Goal: Information Seeking & Learning: Check status

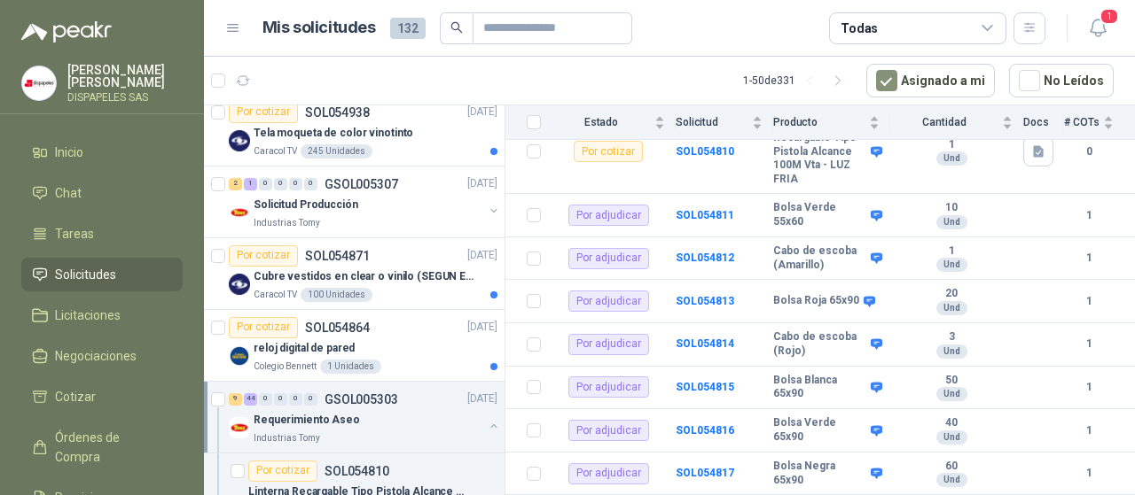
scroll to position [1018, 0]
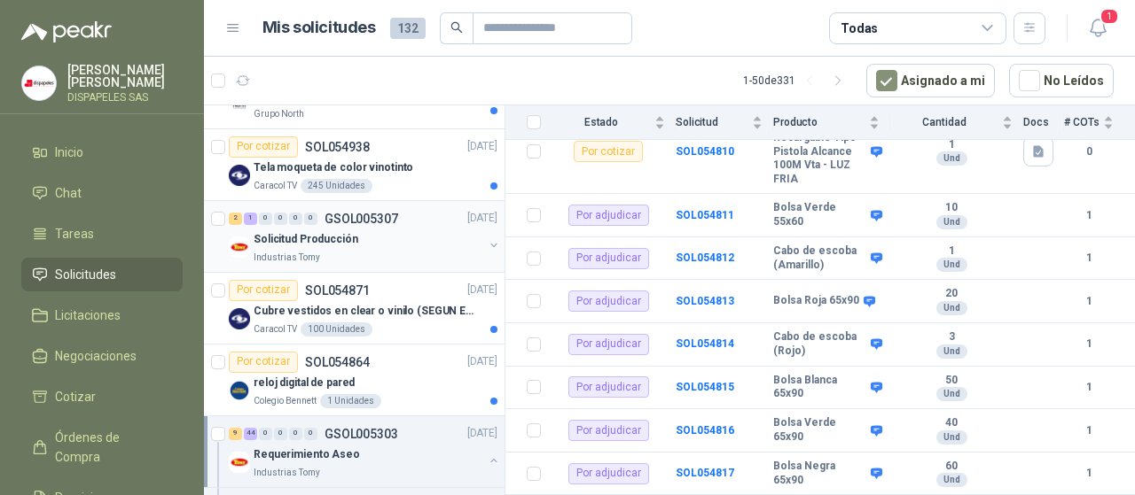
click at [332, 231] on p "Solicitud Producción" at bounding box center [305, 239] width 105 height 17
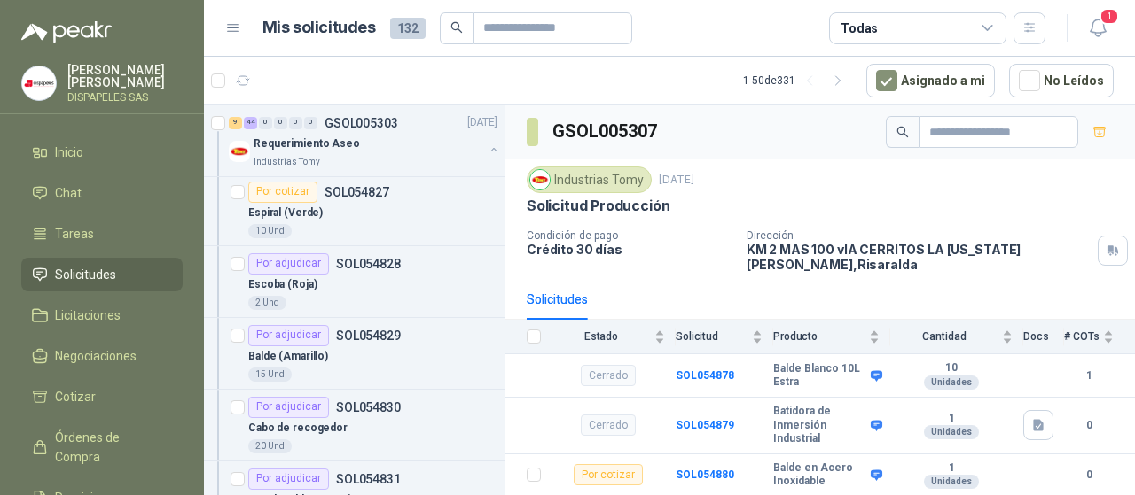
scroll to position [2565, 0]
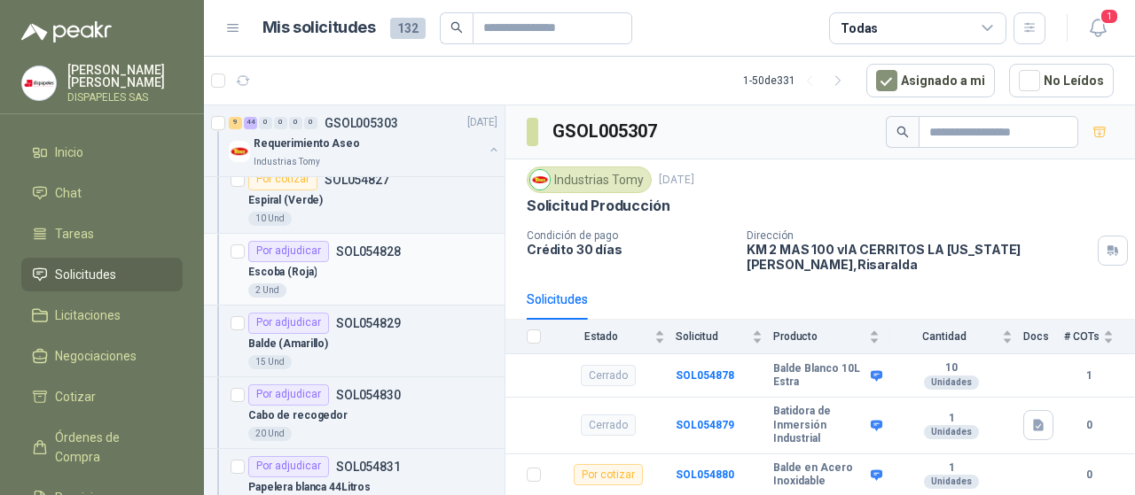
click at [289, 245] on div "Por adjudicar" at bounding box center [288, 251] width 81 height 21
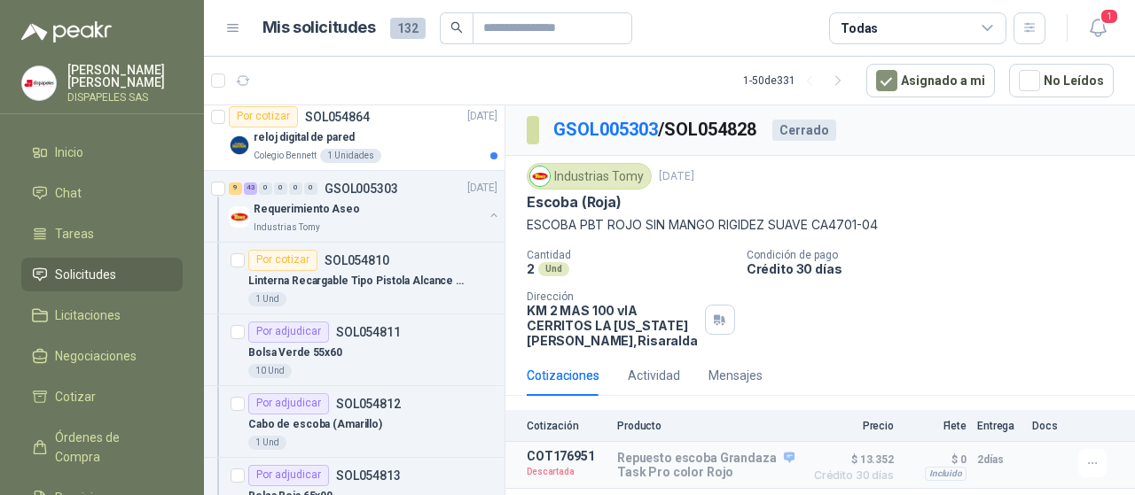
scroll to position [1323, 0]
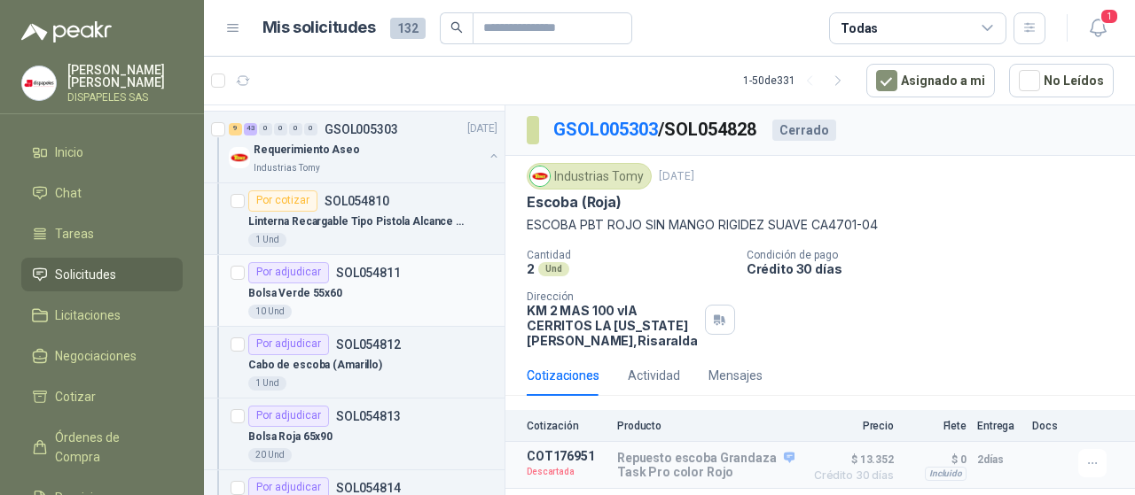
click at [280, 265] on div "Por adjudicar" at bounding box center [288, 272] width 81 height 21
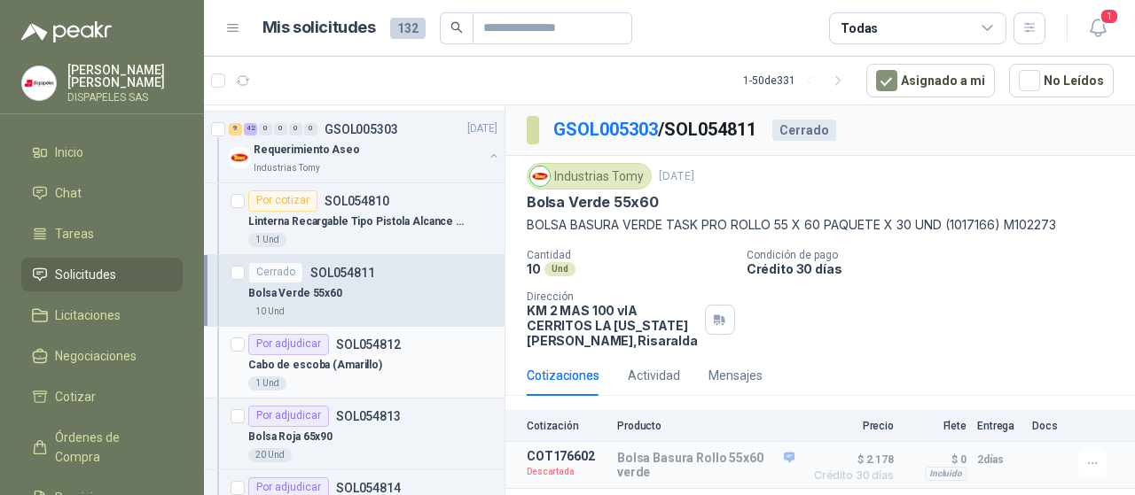
click at [268, 340] on div "Por adjudicar" at bounding box center [288, 344] width 81 height 21
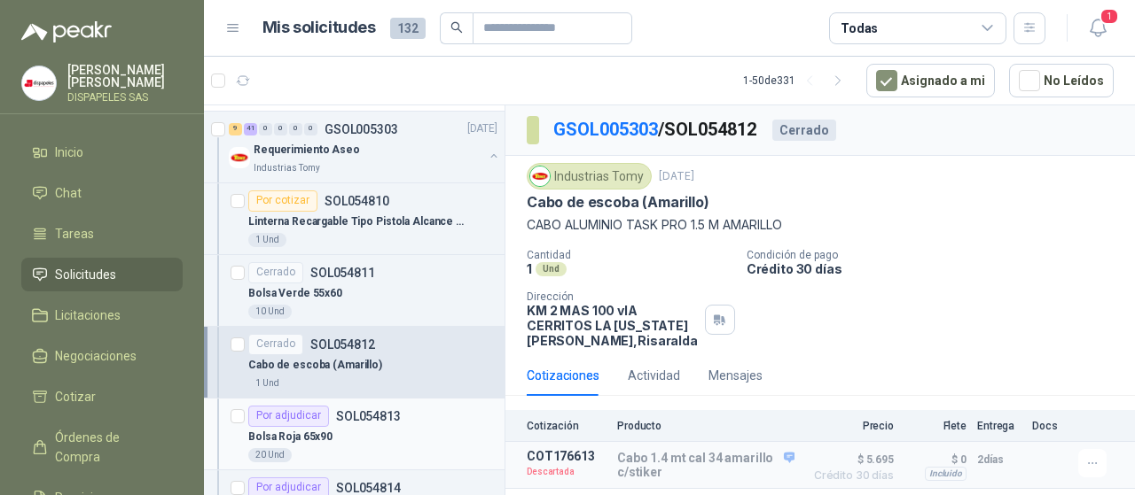
click at [300, 411] on div "Por adjudicar" at bounding box center [288, 416] width 81 height 21
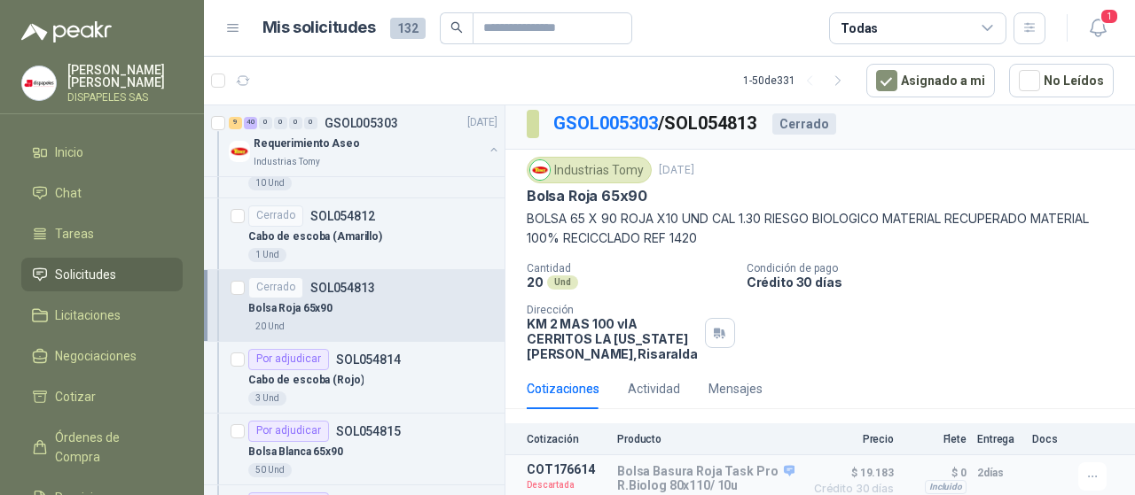
scroll to position [1487, 0]
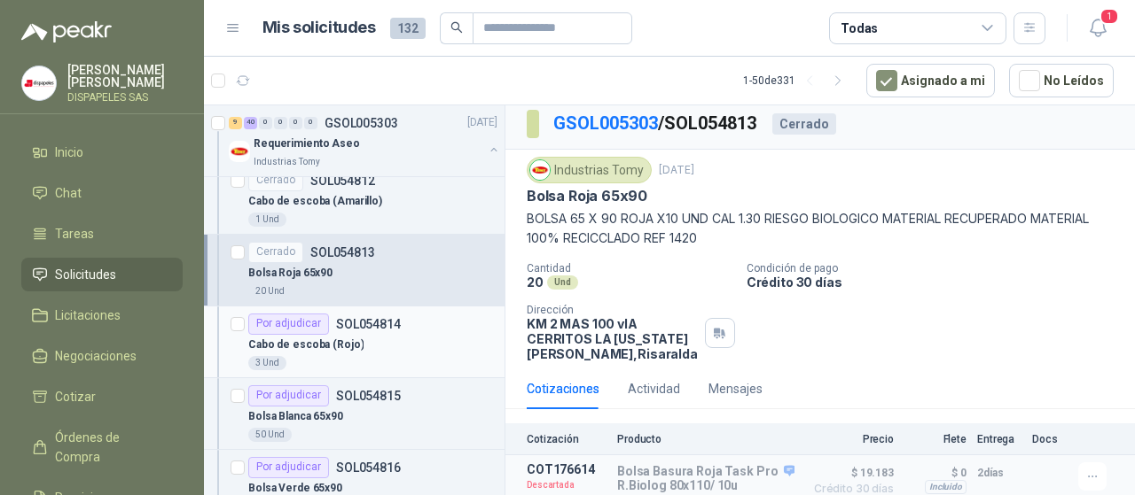
click at [305, 320] on div "Por adjudicar" at bounding box center [288, 324] width 81 height 21
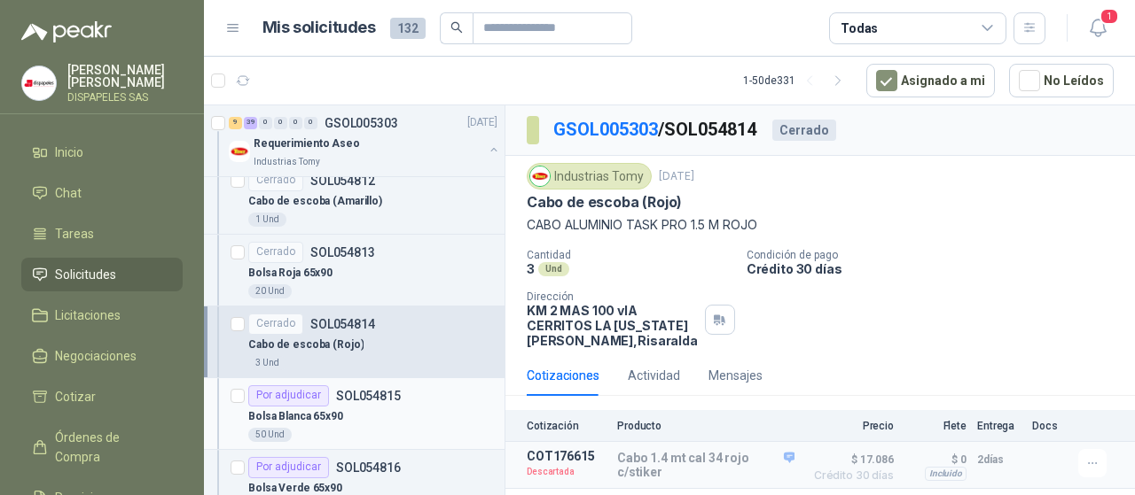
click at [284, 391] on div "Por adjudicar" at bounding box center [288, 396] width 81 height 21
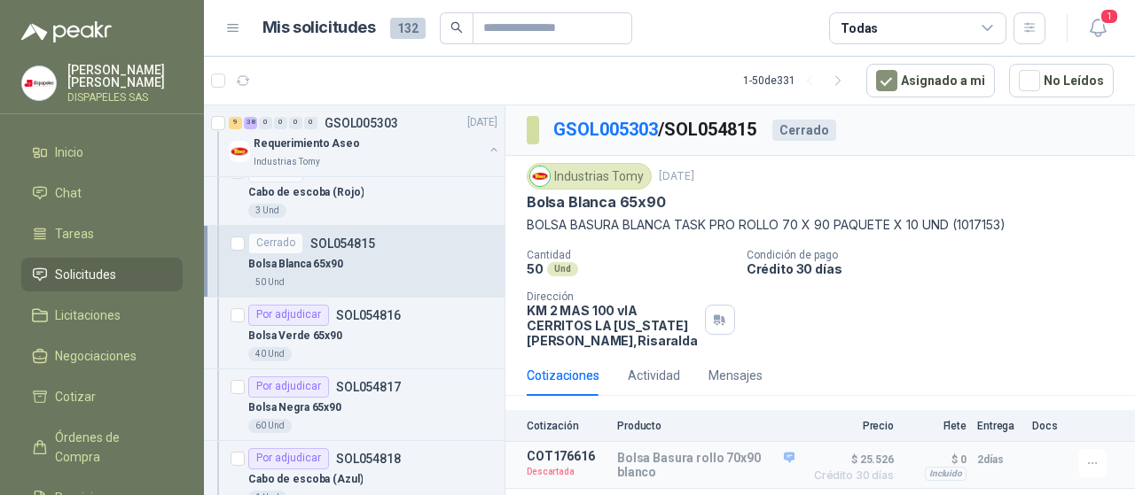
scroll to position [1663, 0]
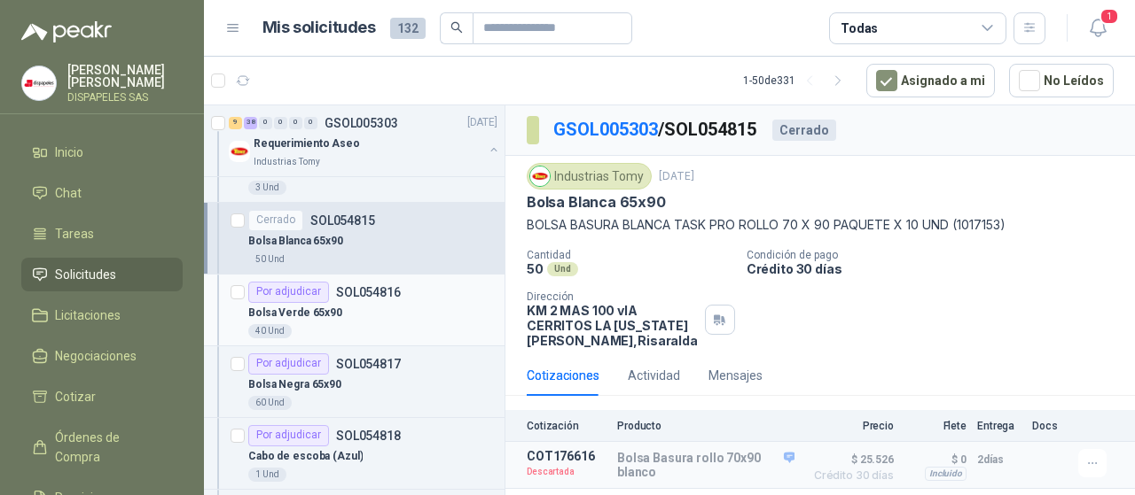
click at [279, 290] on div "Por adjudicar" at bounding box center [288, 292] width 81 height 21
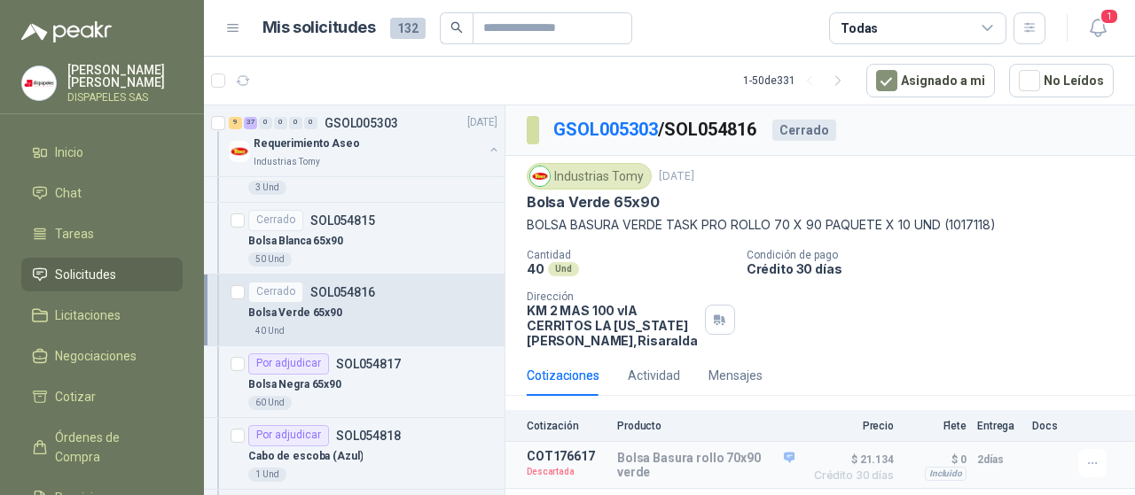
scroll to position [1792, 0]
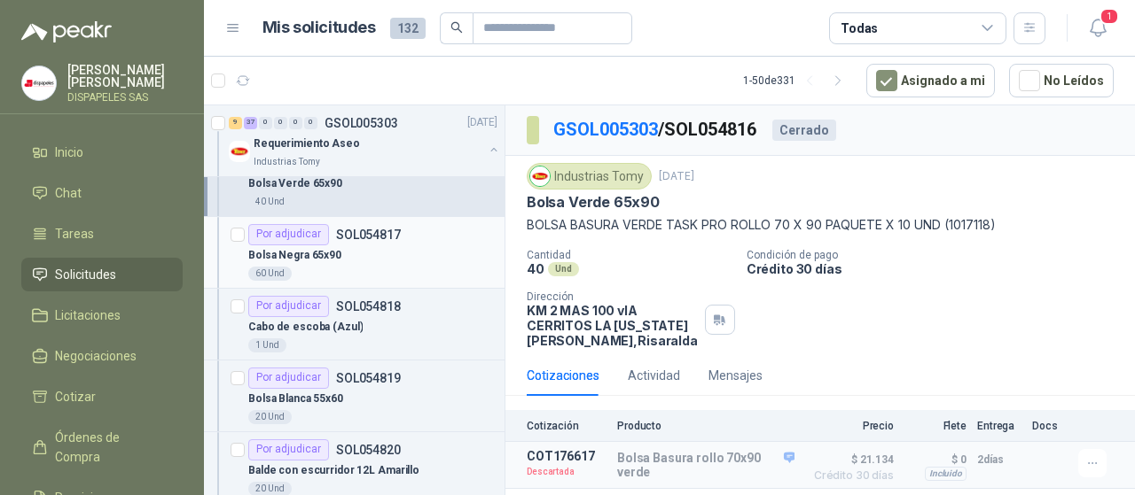
click at [282, 235] on div "Por adjudicar" at bounding box center [288, 234] width 81 height 21
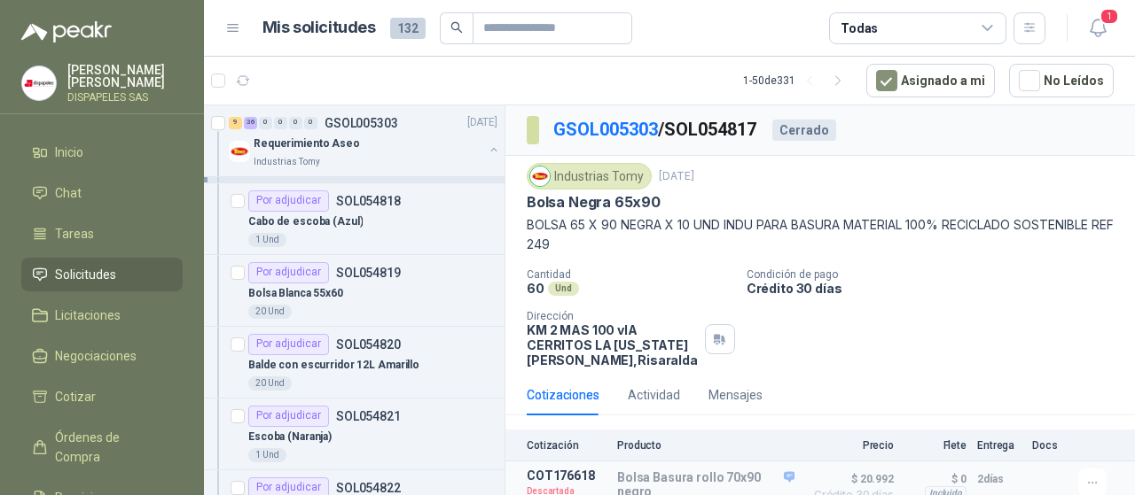
scroll to position [1921, 0]
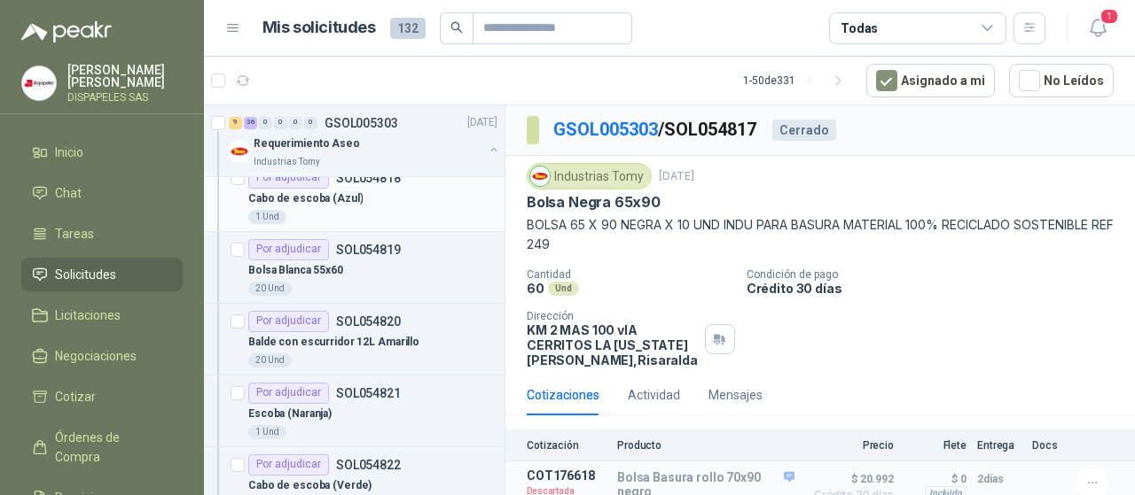
click at [313, 176] on div "Por adjudicar" at bounding box center [288, 178] width 81 height 21
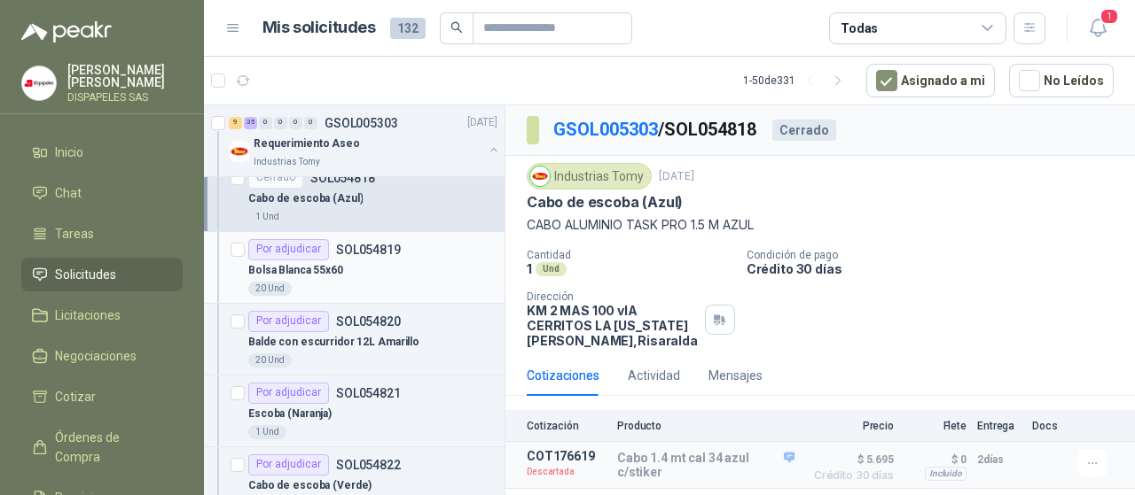
click at [299, 247] on div "Por adjudicar" at bounding box center [288, 249] width 81 height 21
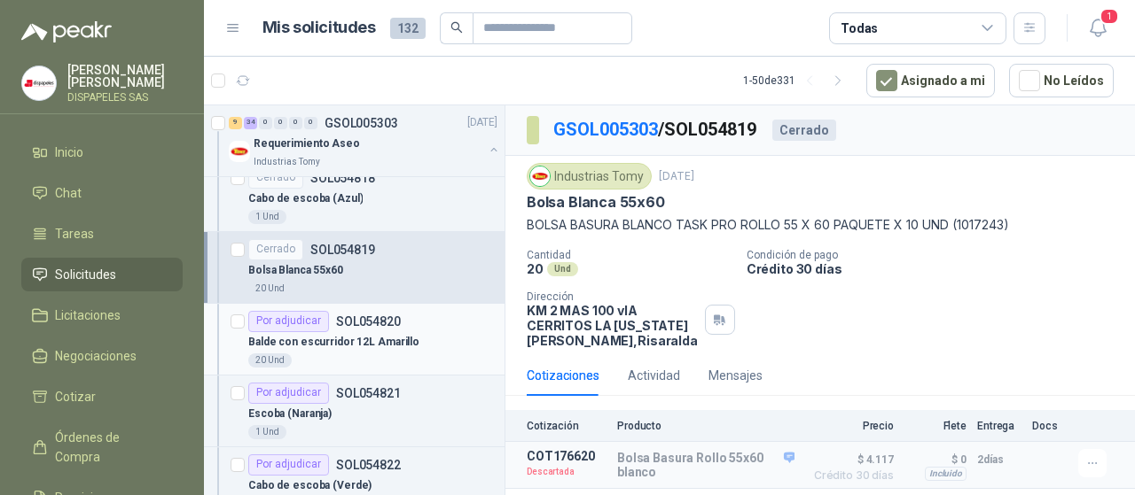
click at [293, 315] on div "Por adjudicar" at bounding box center [288, 321] width 81 height 21
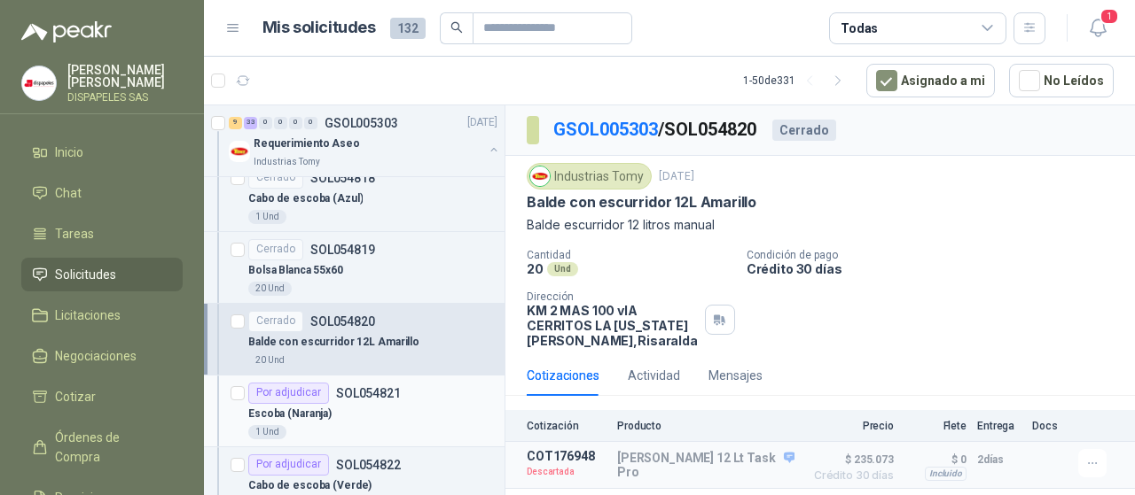
click at [287, 383] on div "Por adjudicar" at bounding box center [288, 393] width 81 height 21
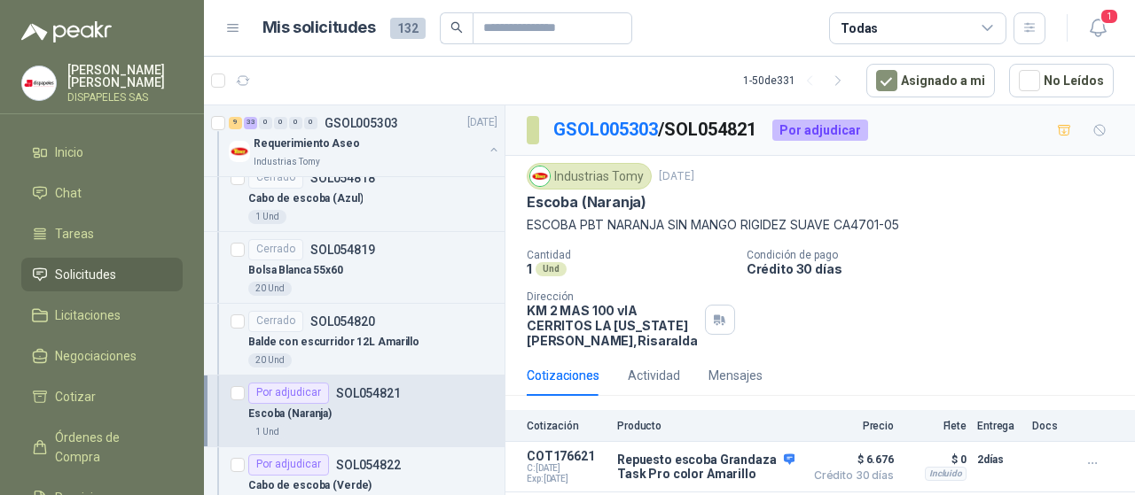
click at [303, 387] on div "Por adjudicar" at bounding box center [288, 393] width 81 height 21
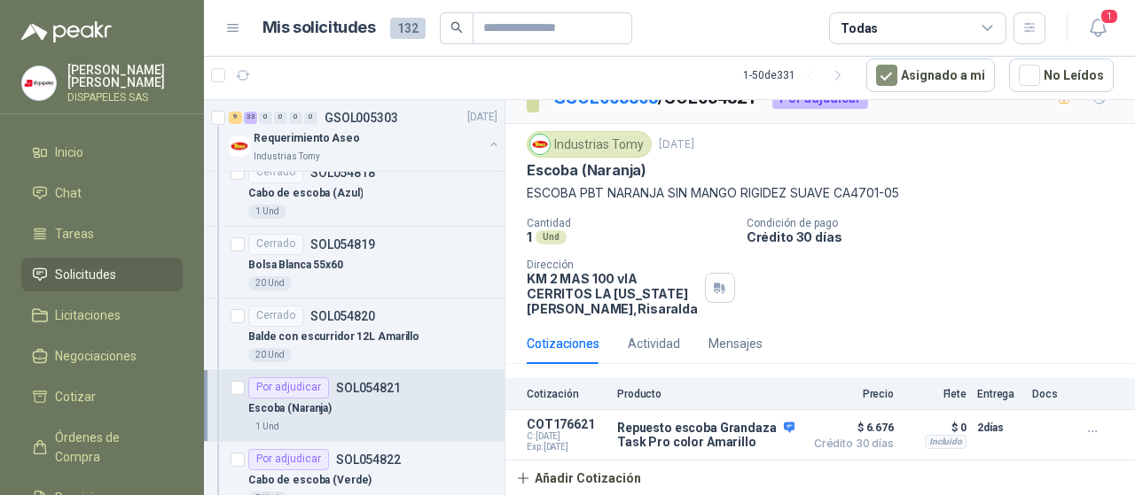
scroll to position [33, 0]
click at [293, 454] on div "Por adjudicar" at bounding box center [288, 459] width 81 height 21
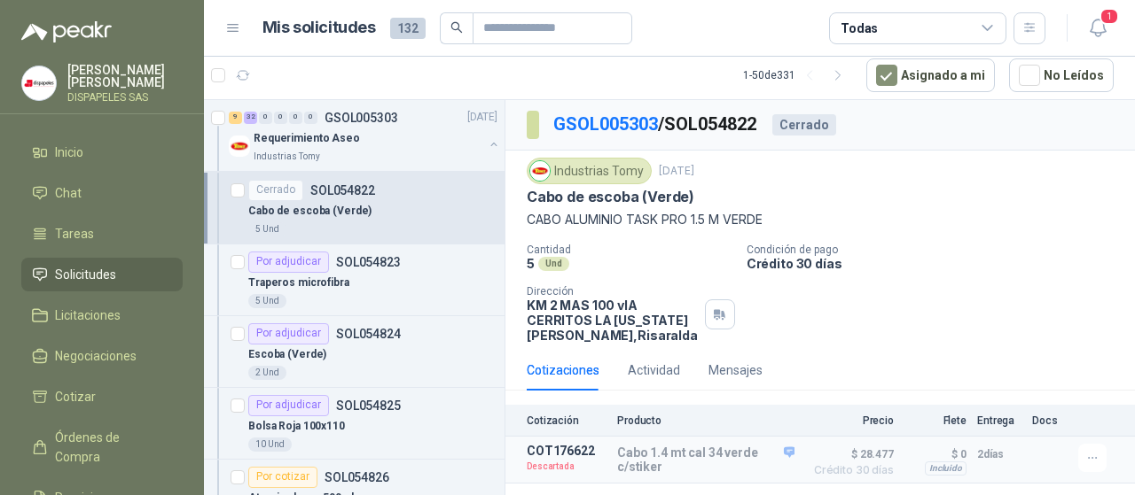
scroll to position [2202, 0]
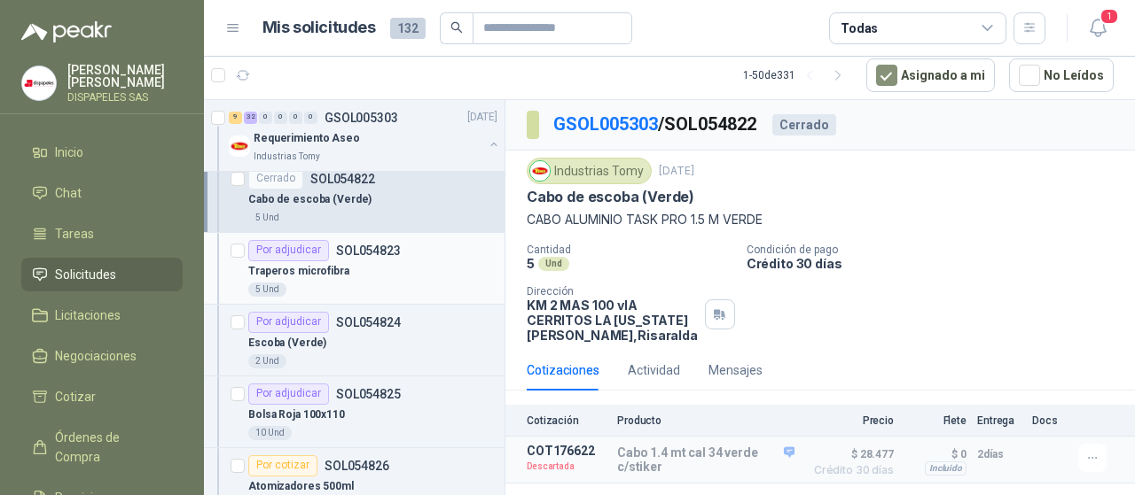
click at [293, 245] on div "Por adjudicar" at bounding box center [288, 250] width 81 height 21
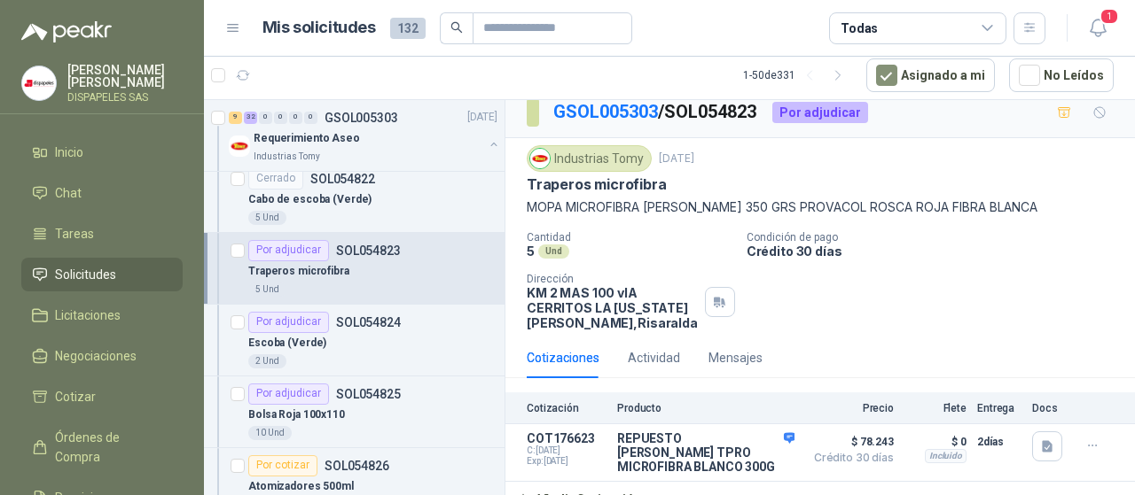
scroll to position [33, 0]
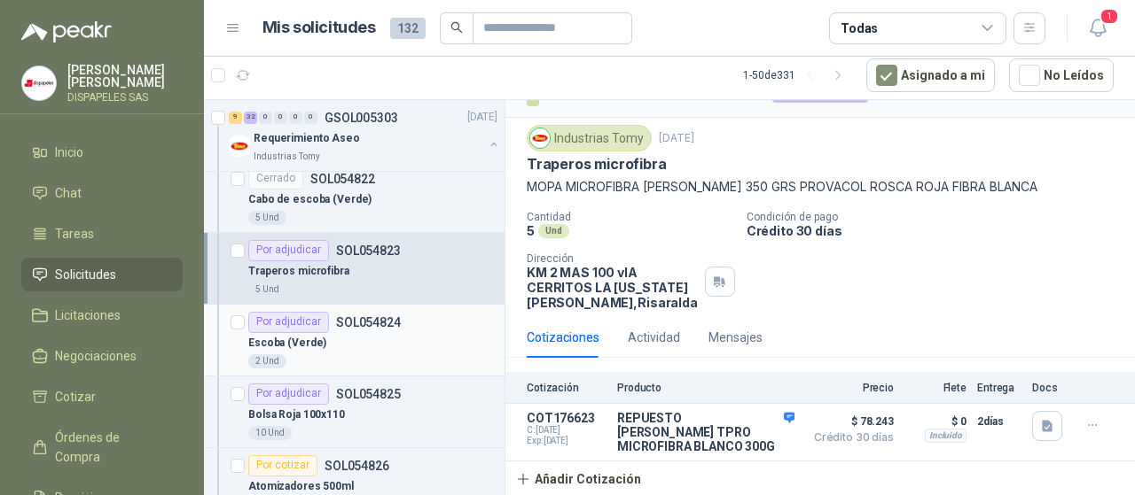
click at [298, 318] on div "Por adjudicar" at bounding box center [288, 322] width 81 height 21
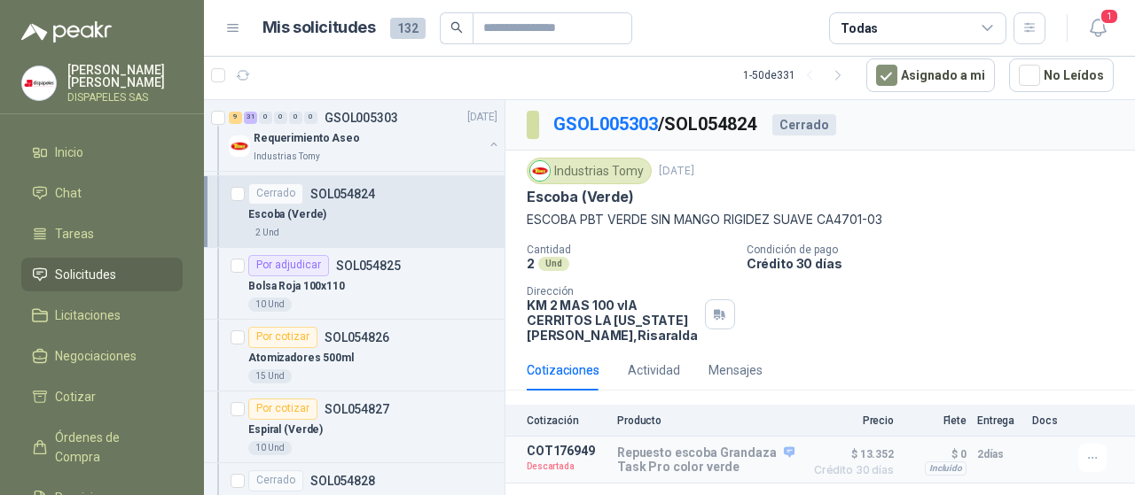
scroll to position [2366, 0]
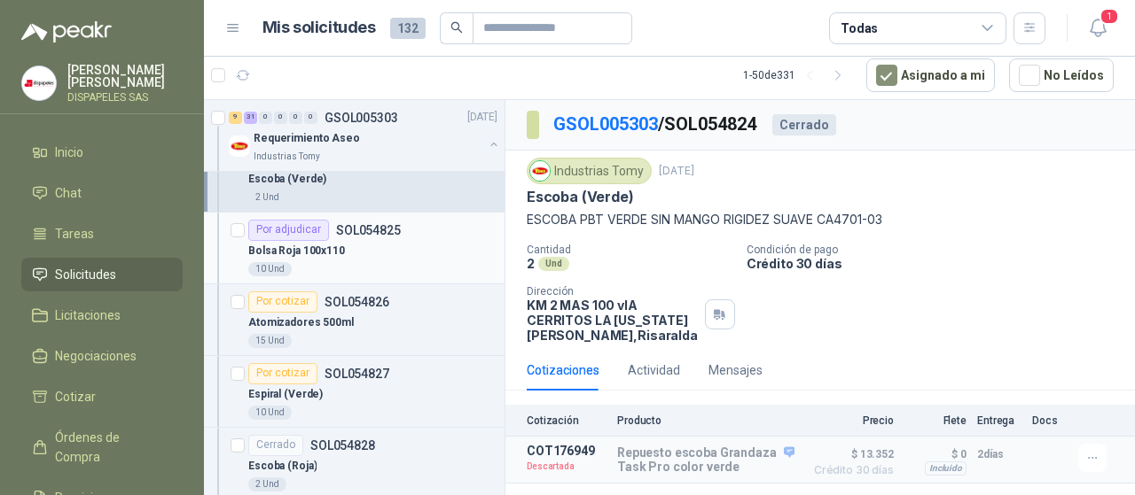
click at [271, 225] on div "Por adjudicar" at bounding box center [288, 230] width 81 height 21
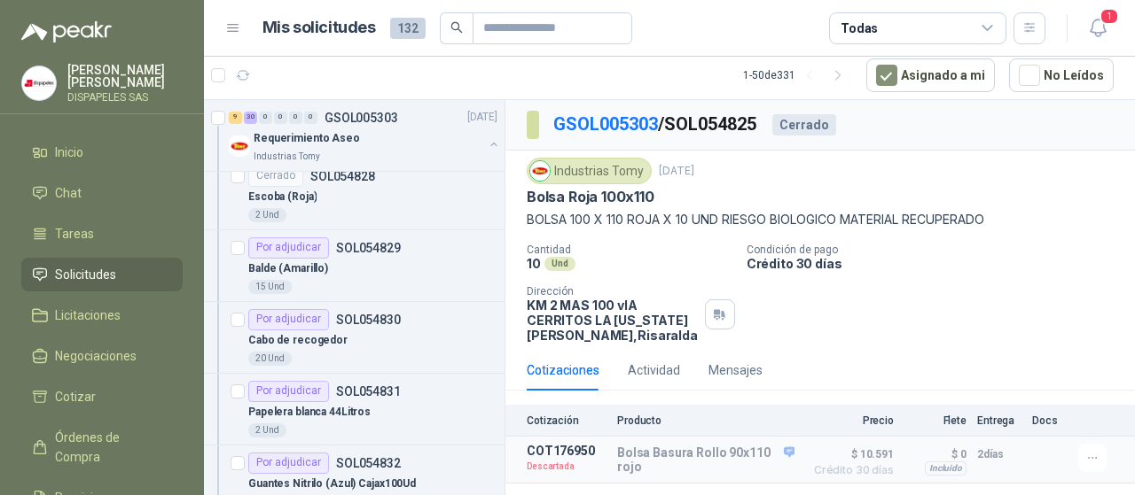
scroll to position [2647, 0]
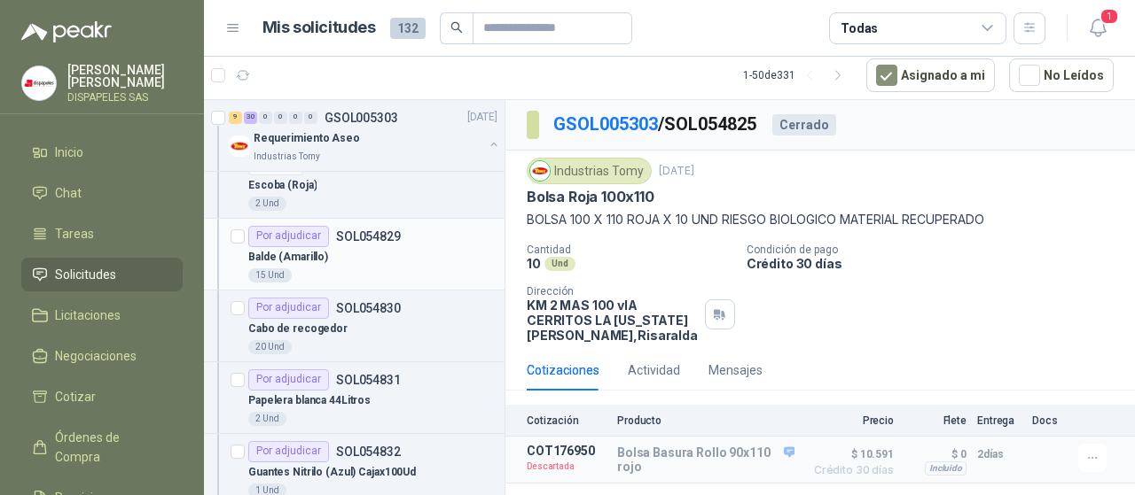
click at [286, 226] on div "Por adjudicar" at bounding box center [288, 236] width 81 height 21
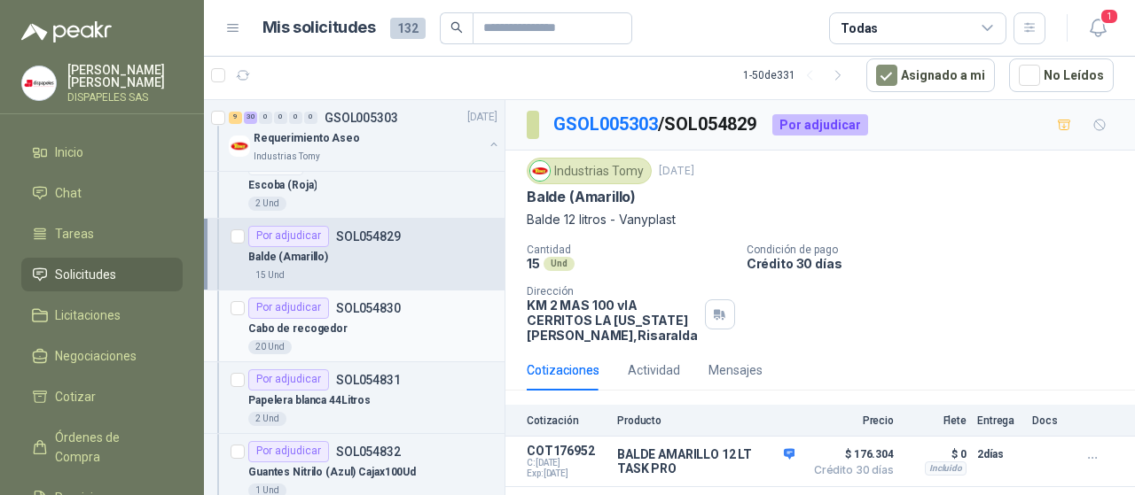
click at [283, 298] on div "Por adjudicar" at bounding box center [288, 308] width 81 height 21
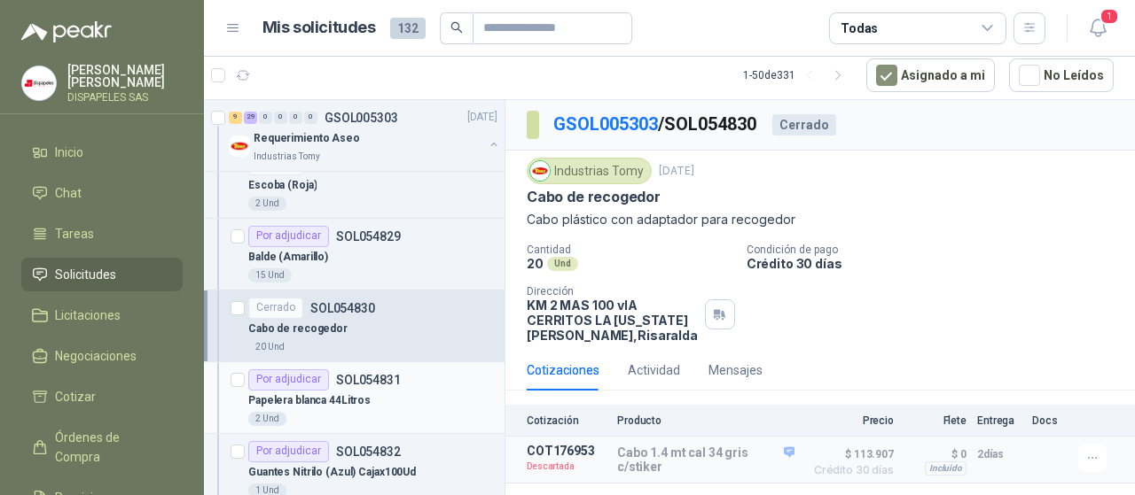
click at [285, 370] on div "Por adjudicar" at bounding box center [288, 380] width 81 height 21
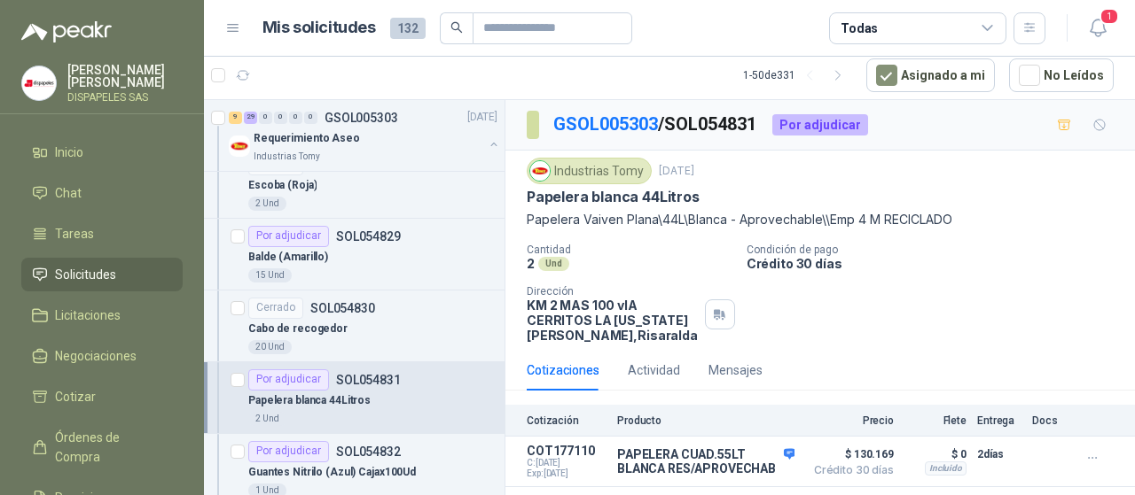
click at [292, 370] on div "Por adjudicar" at bounding box center [288, 380] width 81 height 21
click at [292, 371] on div "Por adjudicar" at bounding box center [288, 380] width 81 height 21
click at [291, 441] on div "Por adjudicar" at bounding box center [288, 451] width 81 height 21
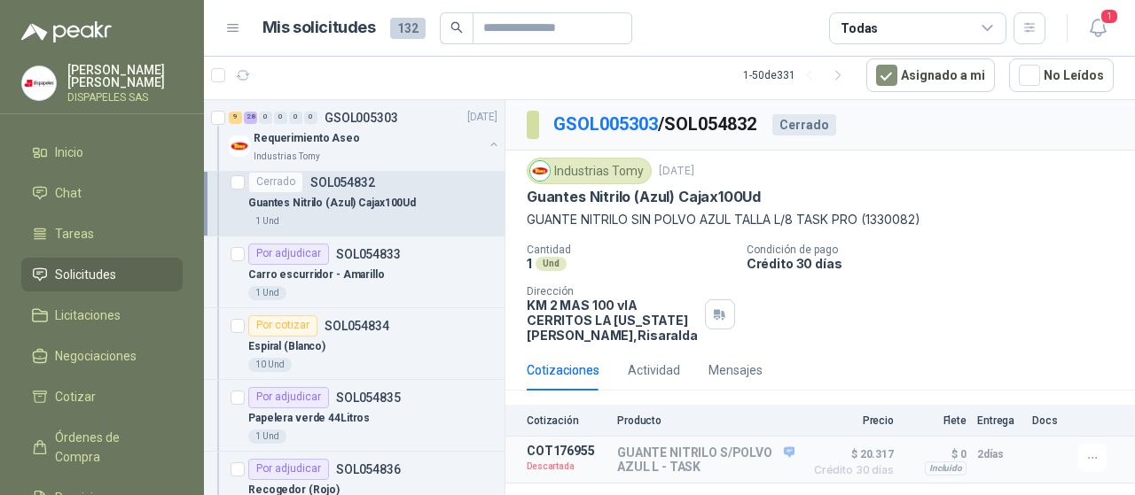
scroll to position [2928, 0]
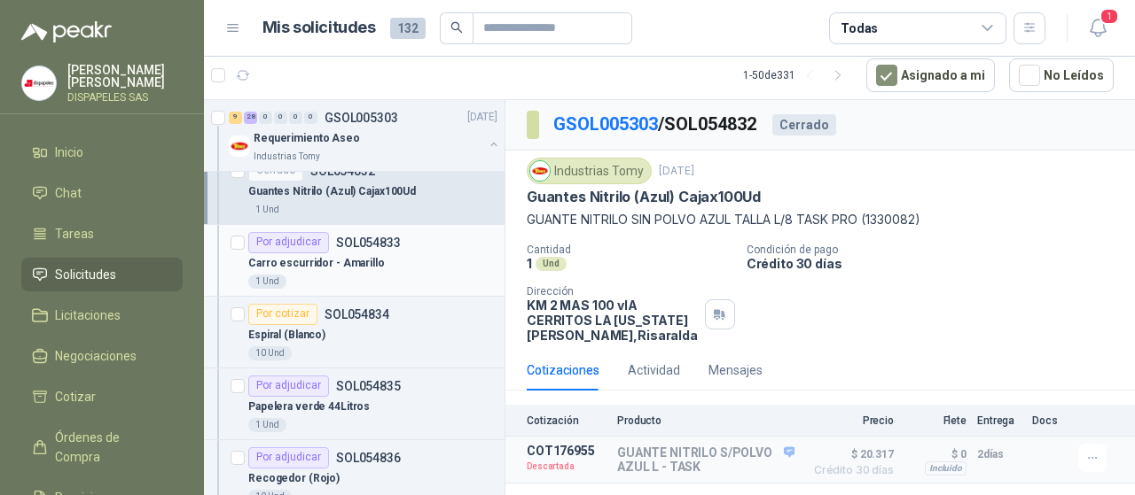
click at [307, 234] on div "Por adjudicar" at bounding box center [288, 242] width 81 height 21
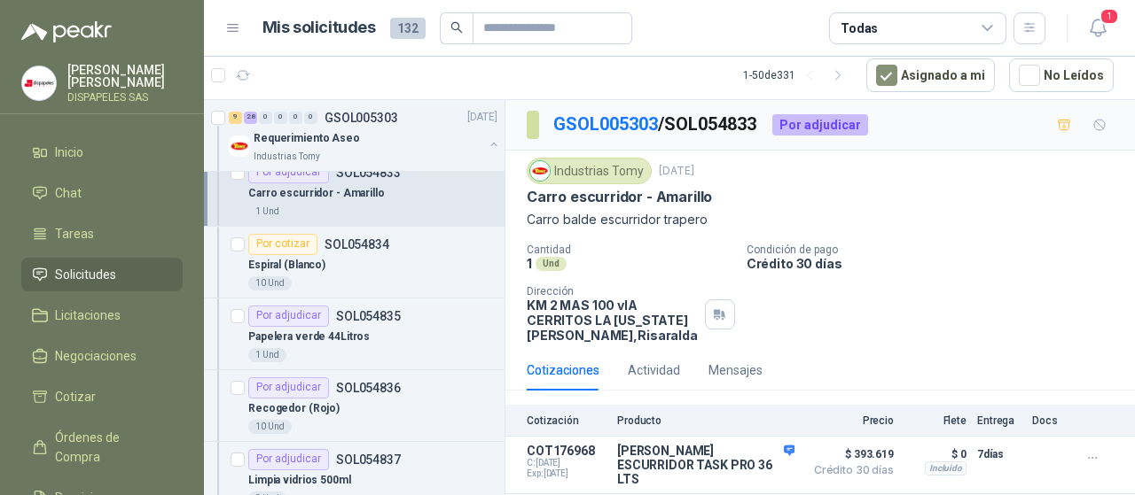
scroll to position [3068, 0]
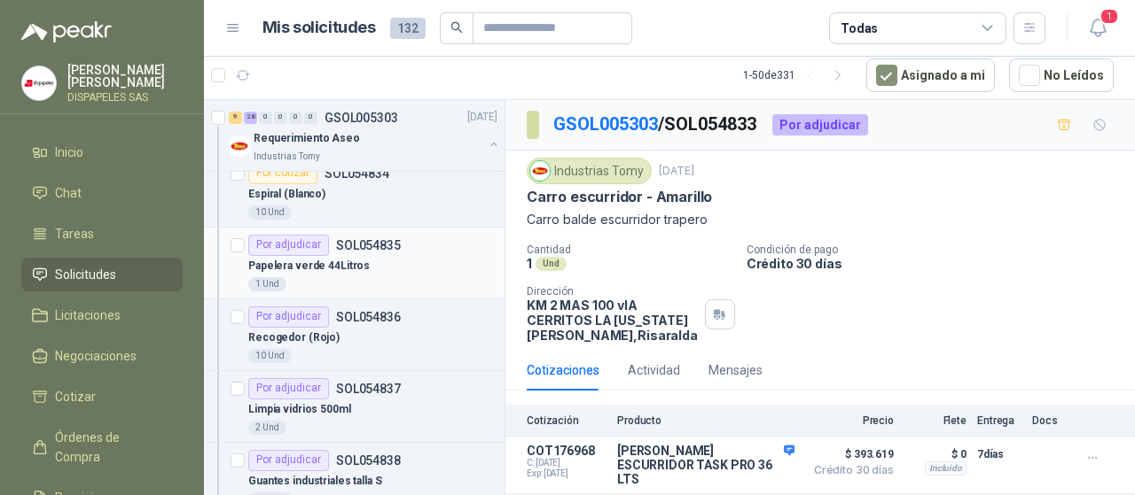
click at [317, 235] on div "Por adjudicar" at bounding box center [288, 245] width 81 height 21
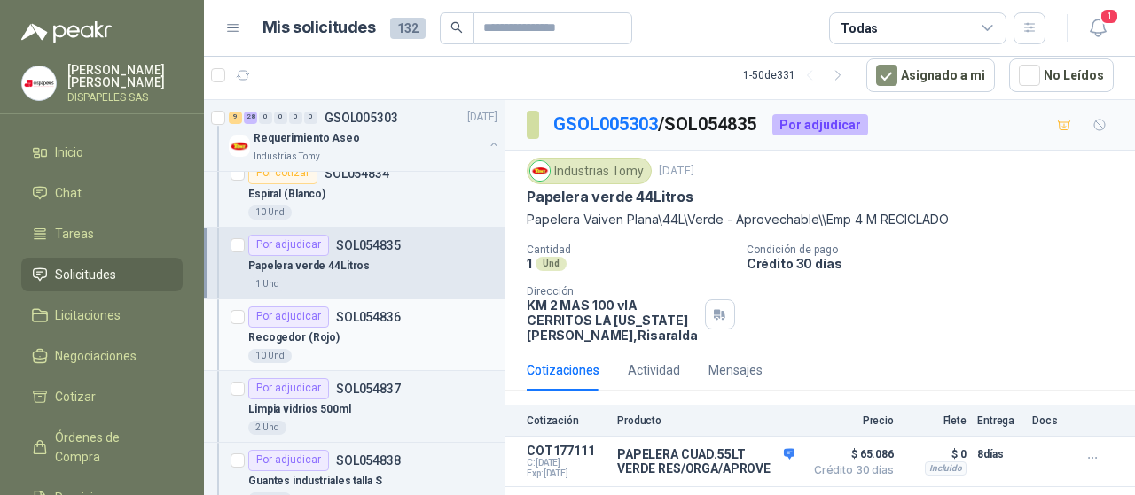
click at [300, 308] on div "Por adjudicar" at bounding box center [288, 317] width 81 height 21
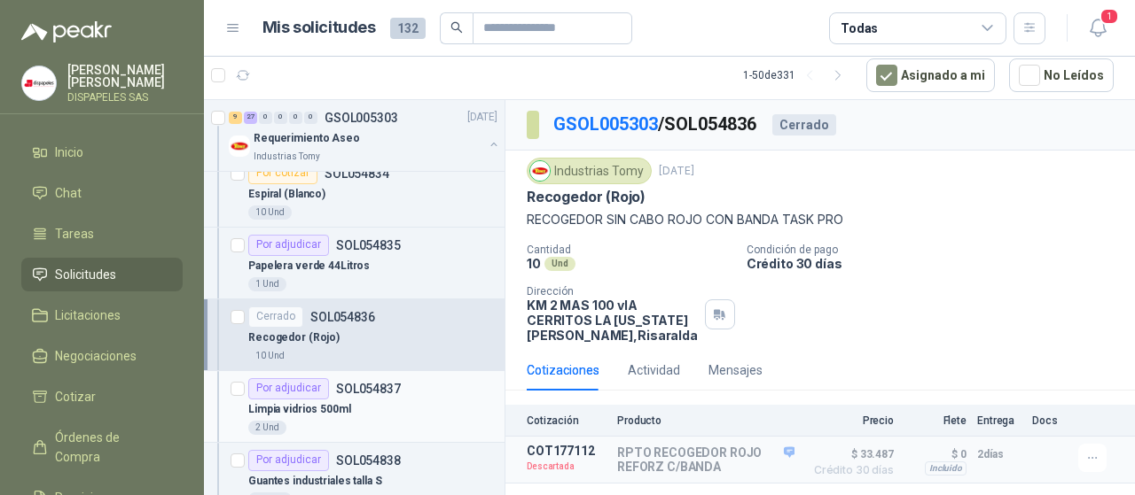
click at [292, 384] on div "Por adjudicar" at bounding box center [288, 388] width 81 height 21
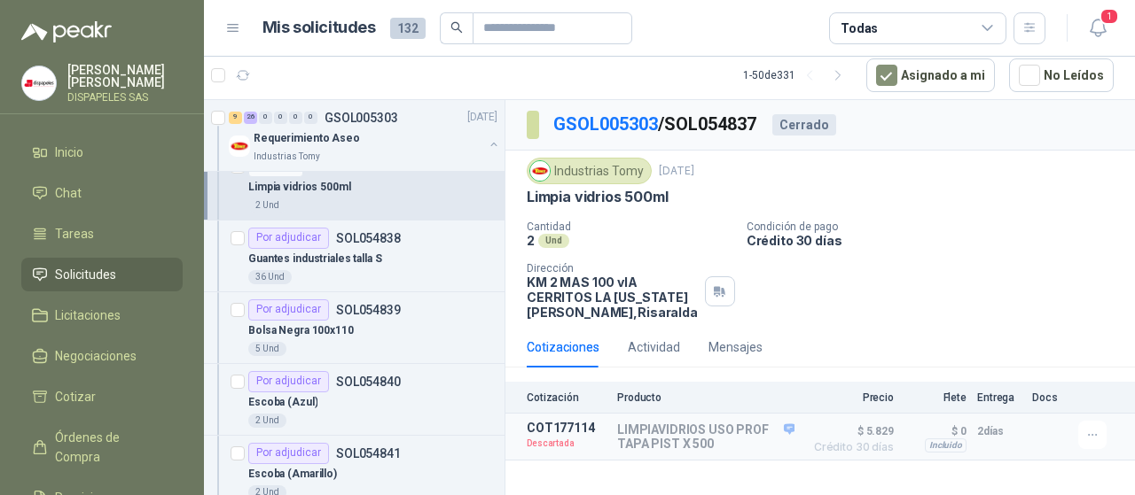
scroll to position [3338, 0]
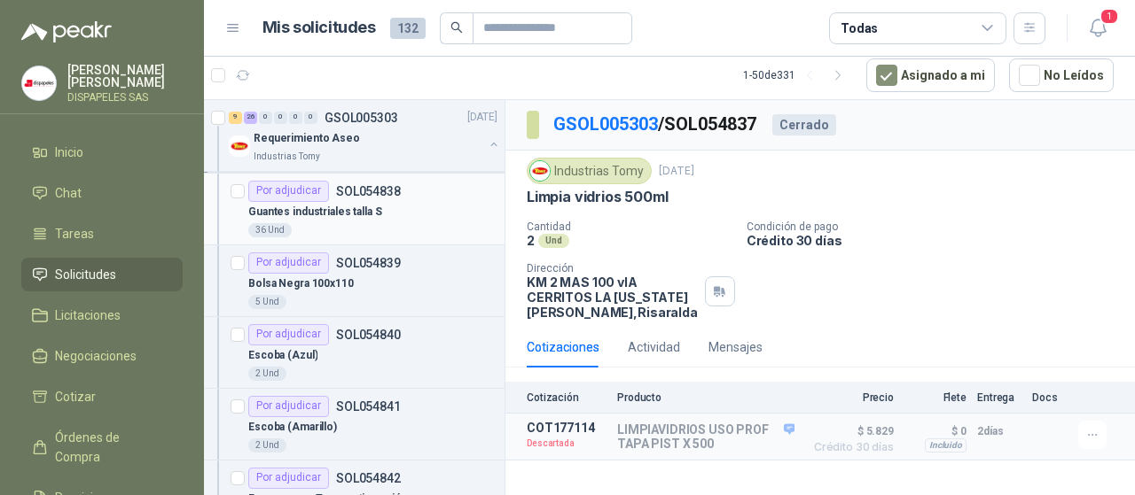
click at [289, 181] on div "Por adjudicar" at bounding box center [288, 191] width 81 height 21
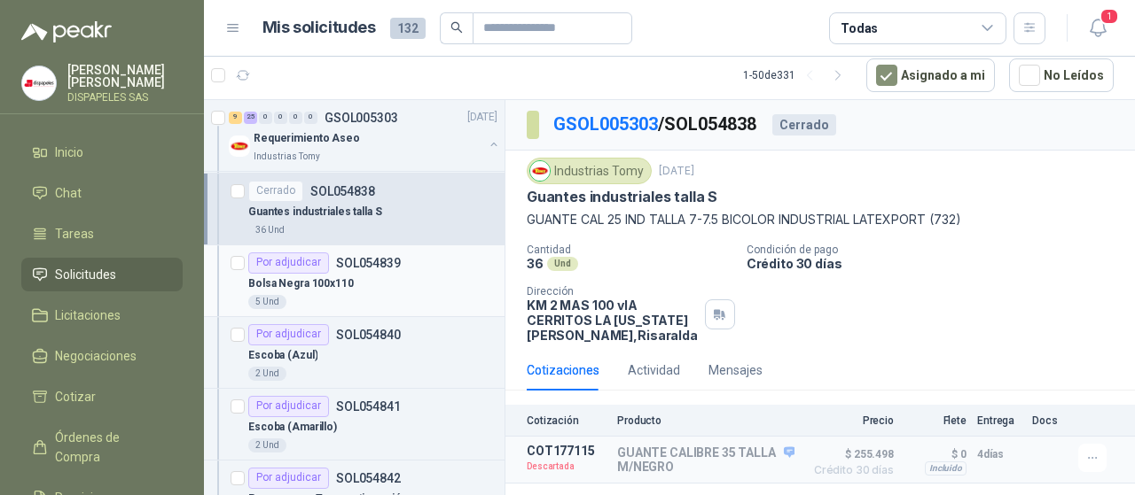
click at [296, 253] on div "Por adjudicar" at bounding box center [288, 263] width 81 height 21
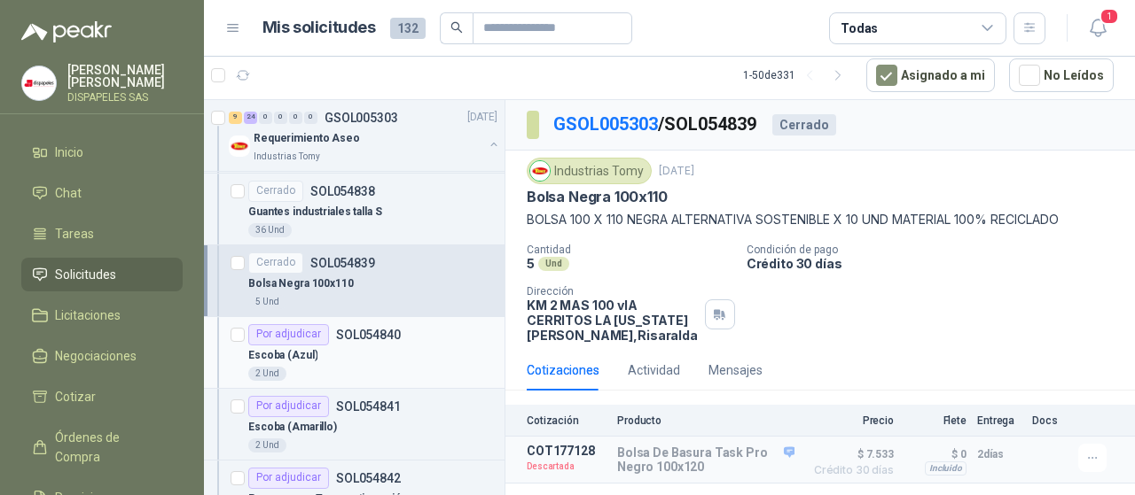
click at [293, 324] on div "Por adjudicar" at bounding box center [288, 334] width 81 height 21
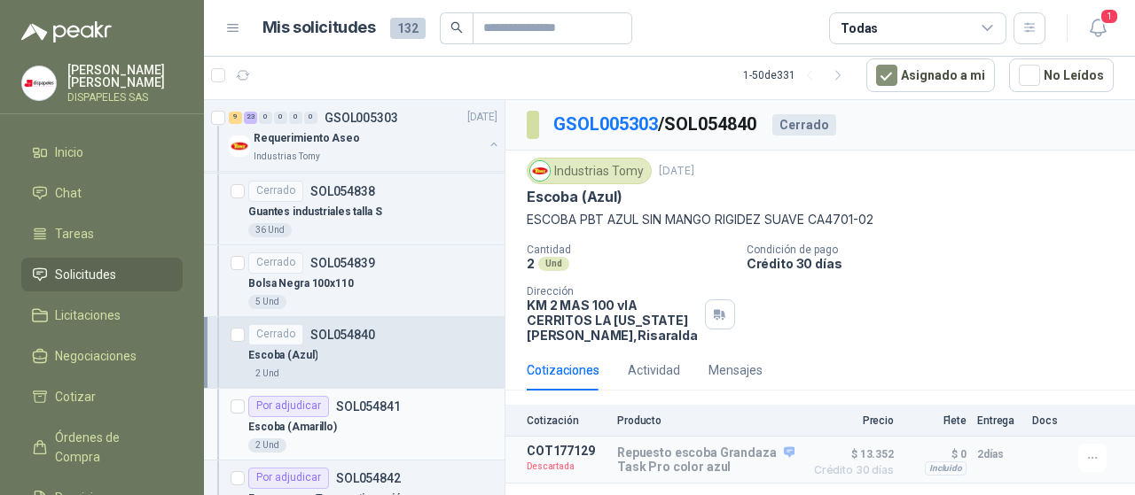
click at [289, 396] on div "Por adjudicar" at bounding box center [288, 406] width 81 height 21
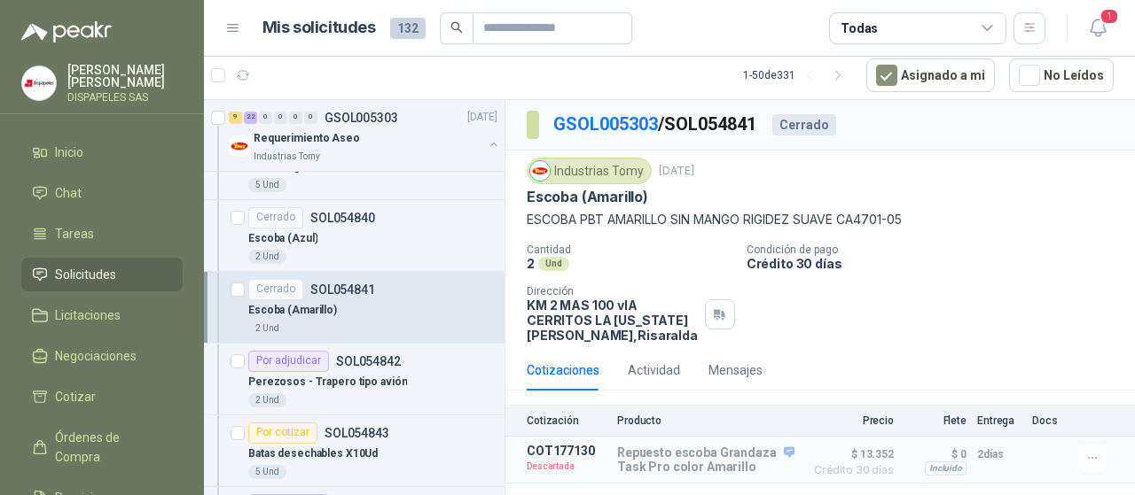
scroll to position [3572, 0]
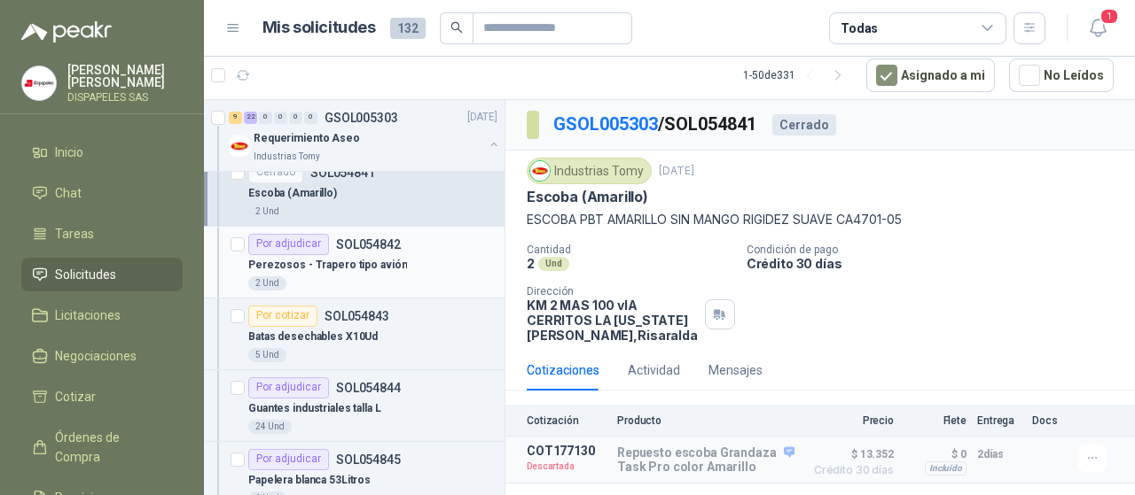
click at [284, 234] on div "Por adjudicar" at bounding box center [288, 244] width 81 height 21
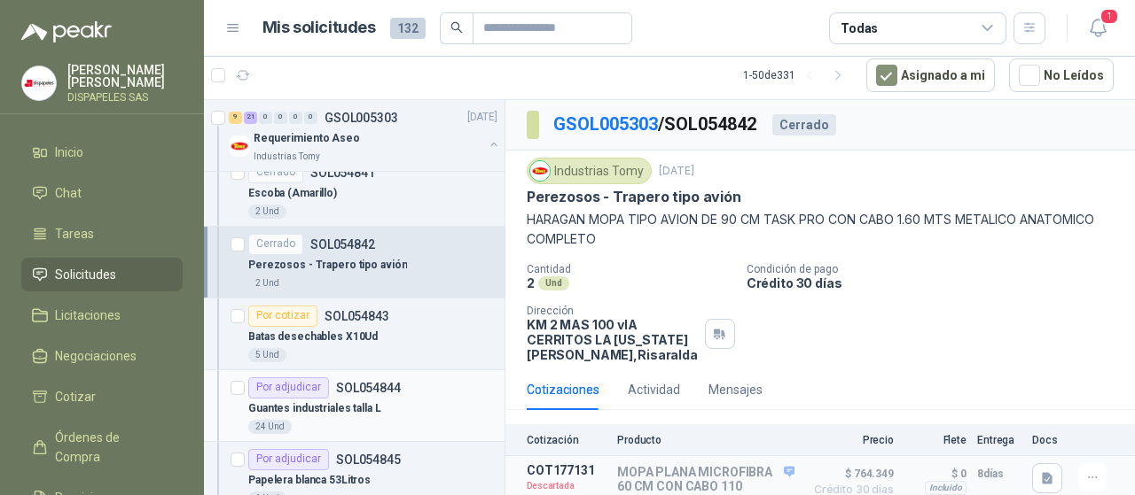
click at [310, 378] on div "Por adjudicar" at bounding box center [288, 388] width 81 height 21
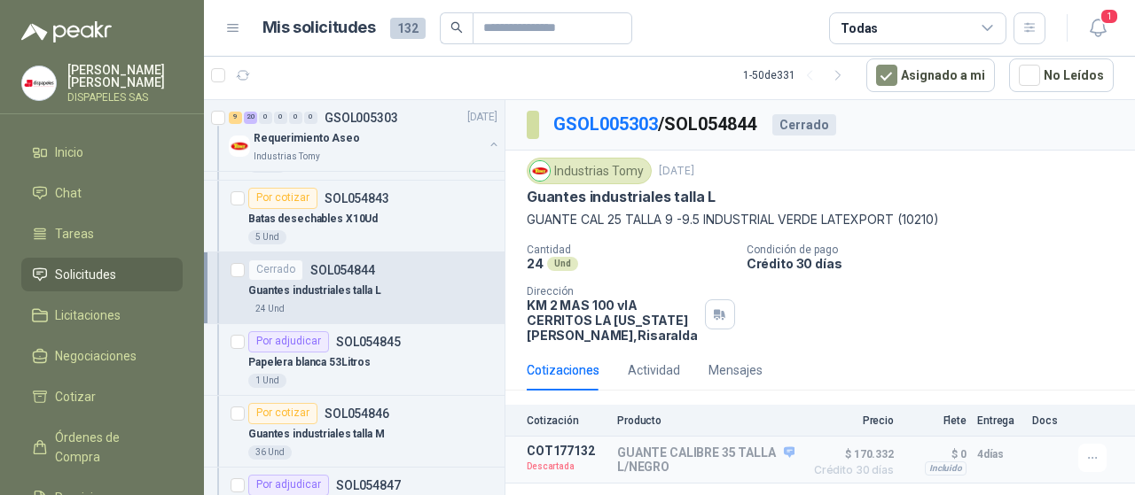
scroll to position [3783, 0]
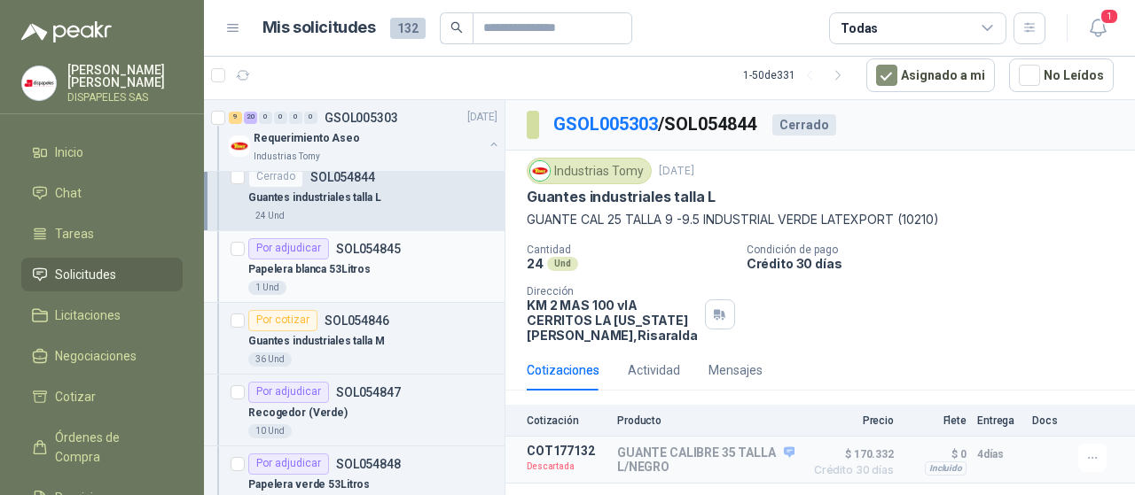
click at [291, 238] on div "Por adjudicar" at bounding box center [288, 248] width 81 height 21
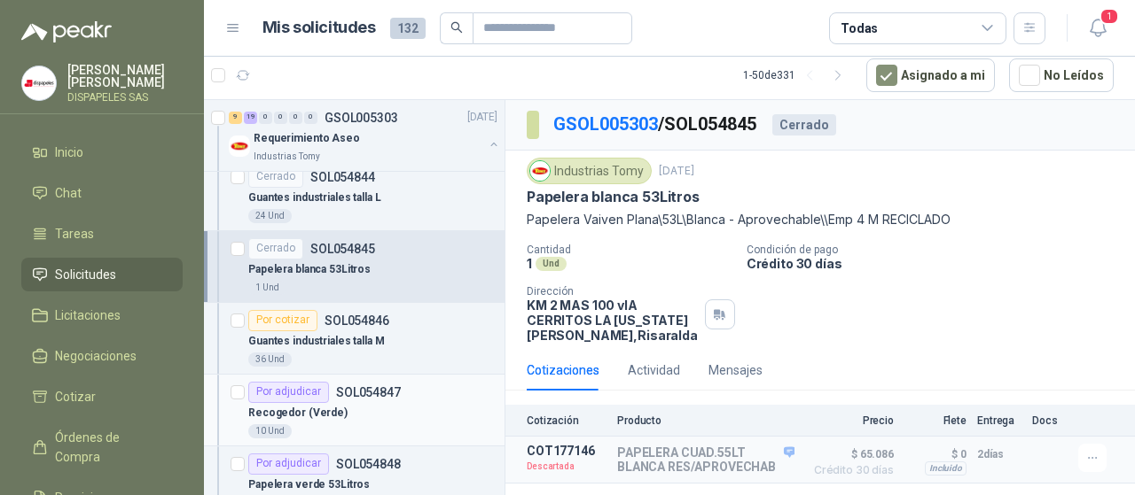
click at [305, 383] on div "Por adjudicar" at bounding box center [288, 392] width 81 height 21
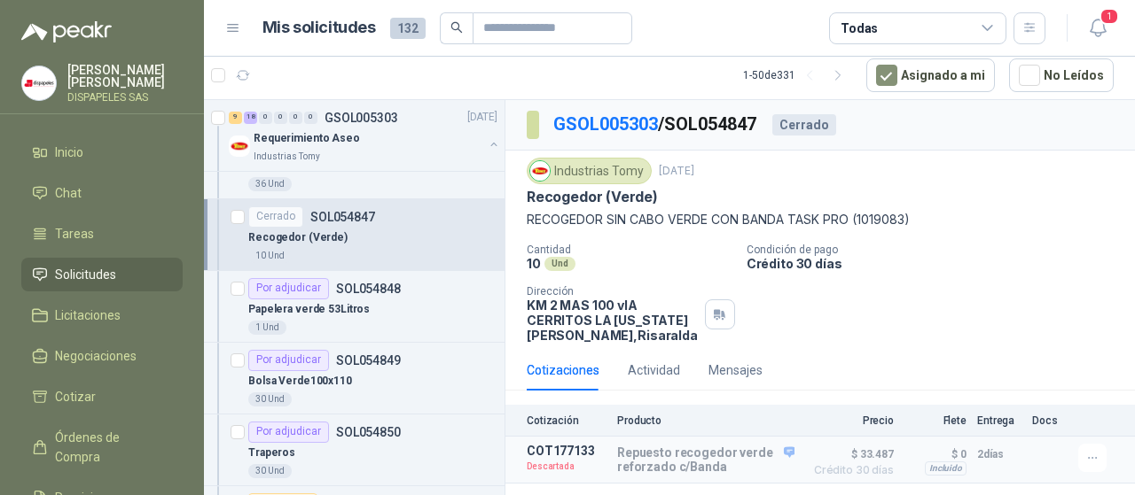
scroll to position [3935, 0]
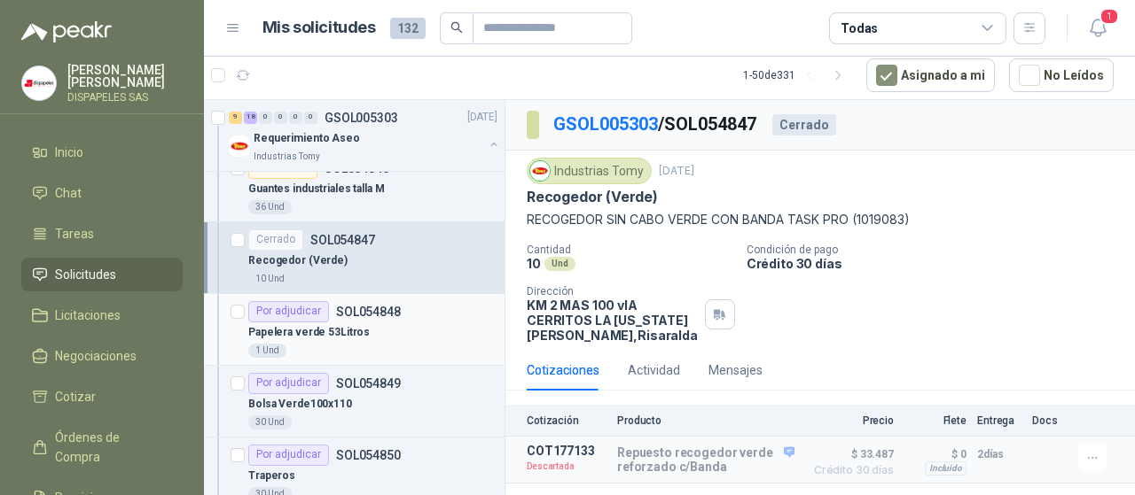
click at [307, 301] on div "Por adjudicar" at bounding box center [288, 311] width 81 height 21
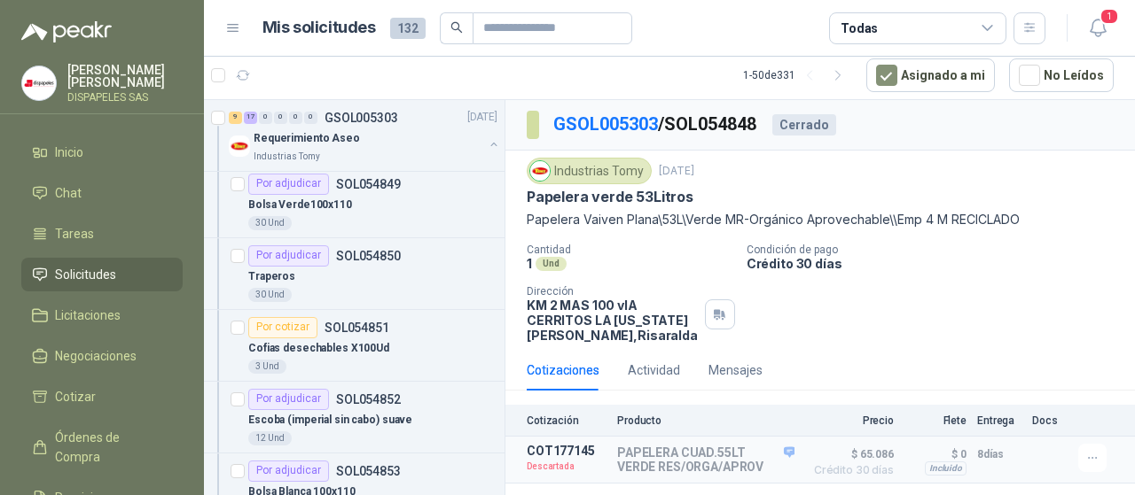
scroll to position [4123, 0]
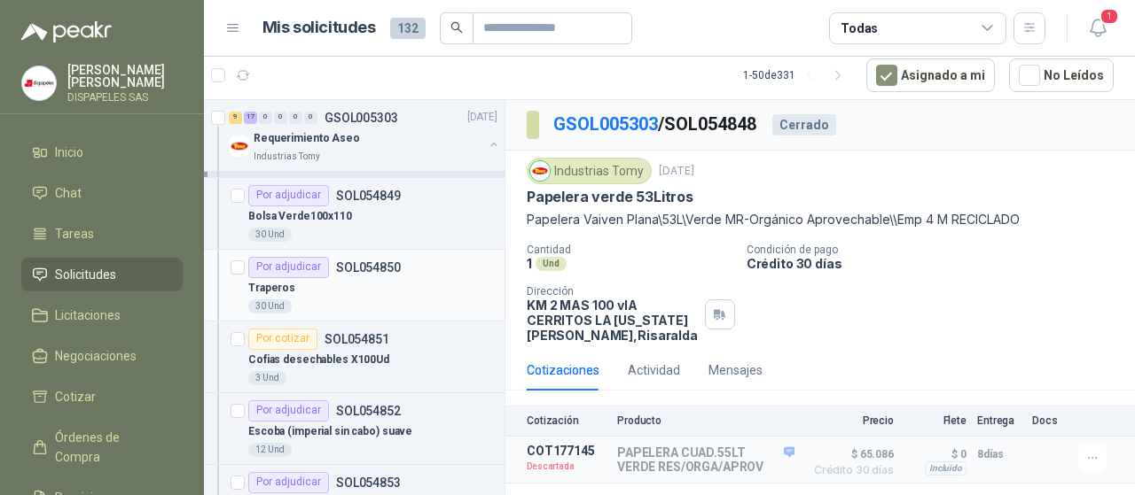
click at [296, 257] on div "Por adjudicar" at bounding box center [288, 267] width 81 height 21
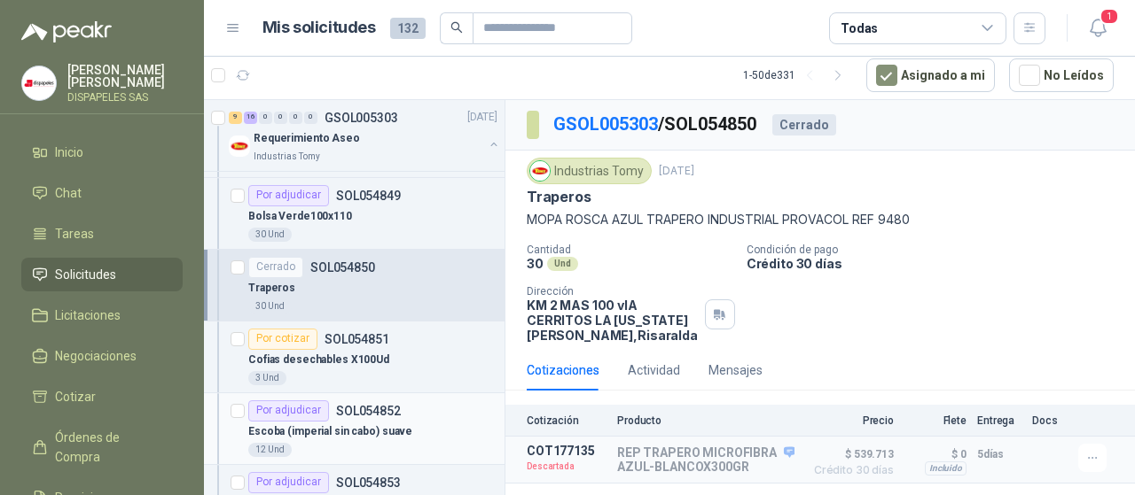
click at [289, 401] on div "Por adjudicar" at bounding box center [288, 411] width 81 height 21
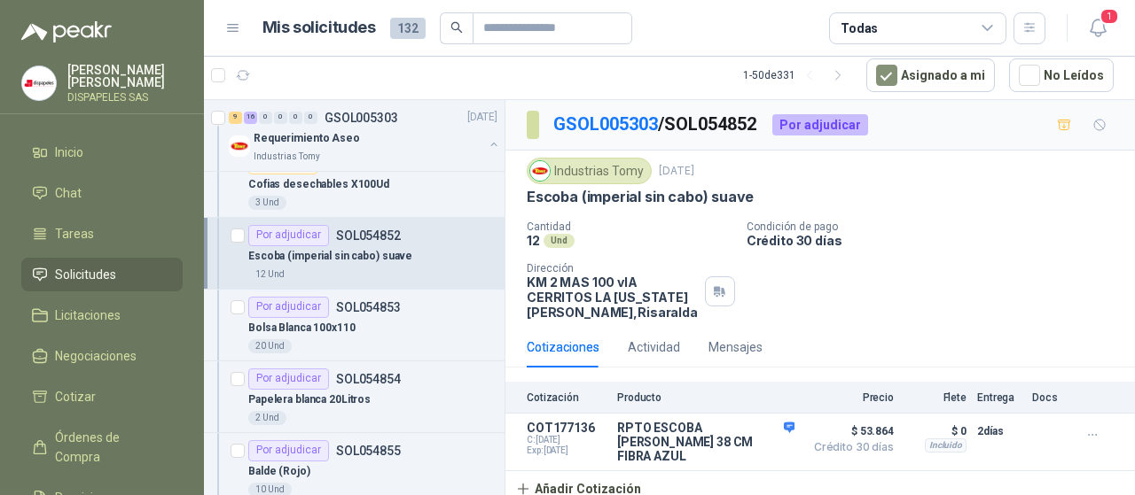
scroll to position [4322, 0]
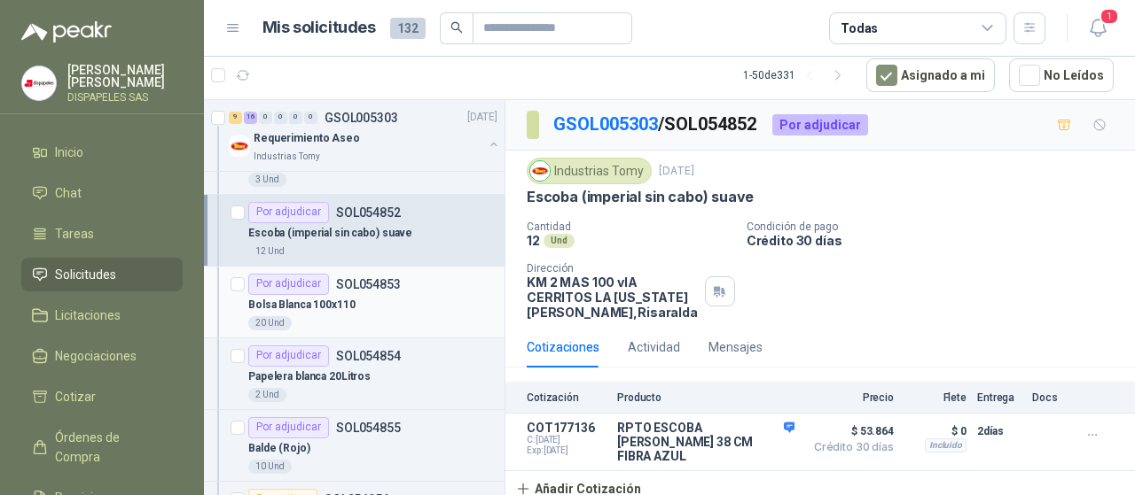
click at [324, 274] on div "Por adjudicar" at bounding box center [288, 284] width 81 height 21
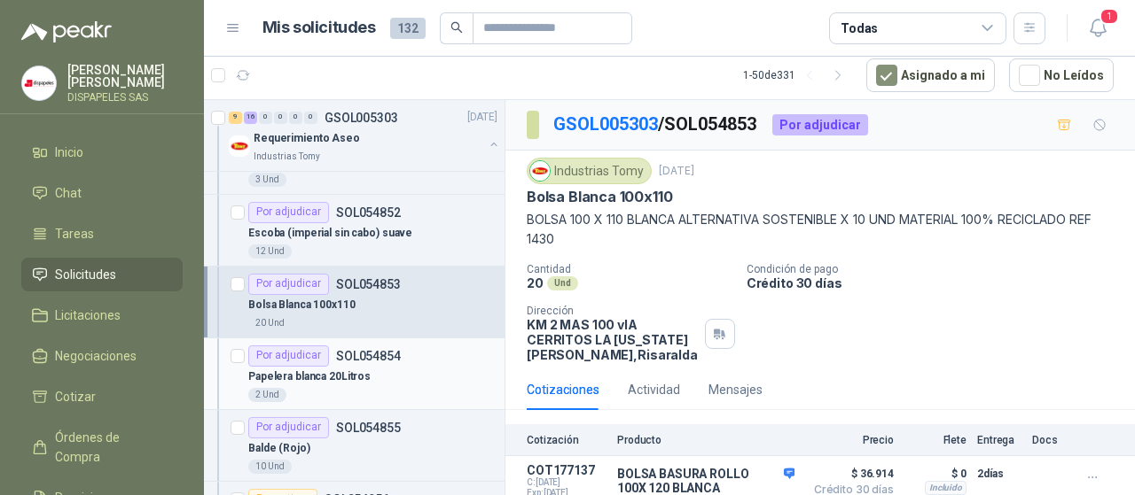
click at [314, 346] on div "Por adjudicar" at bounding box center [288, 356] width 81 height 21
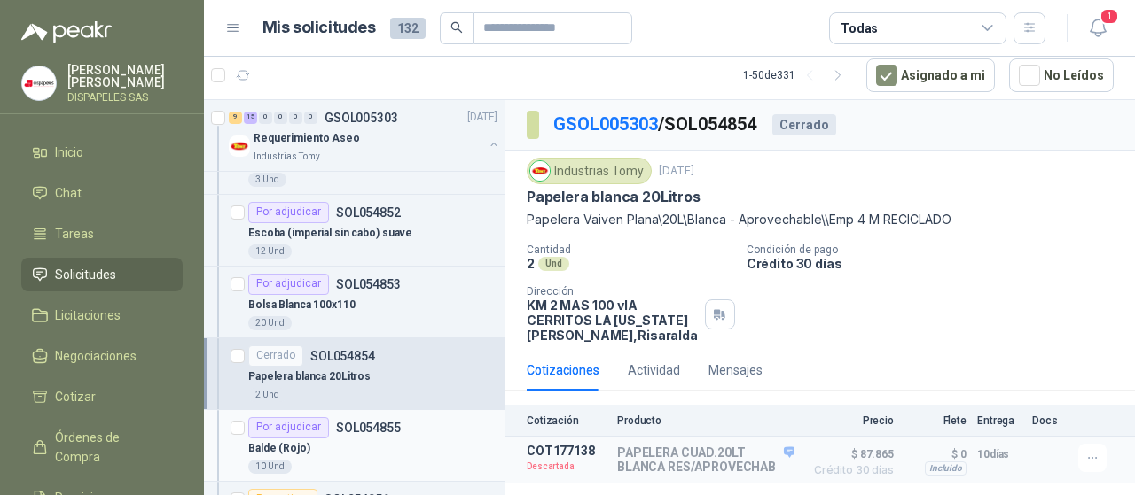
click at [278, 417] on div "Por adjudicar" at bounding box center [288, 427] width 81 height 21
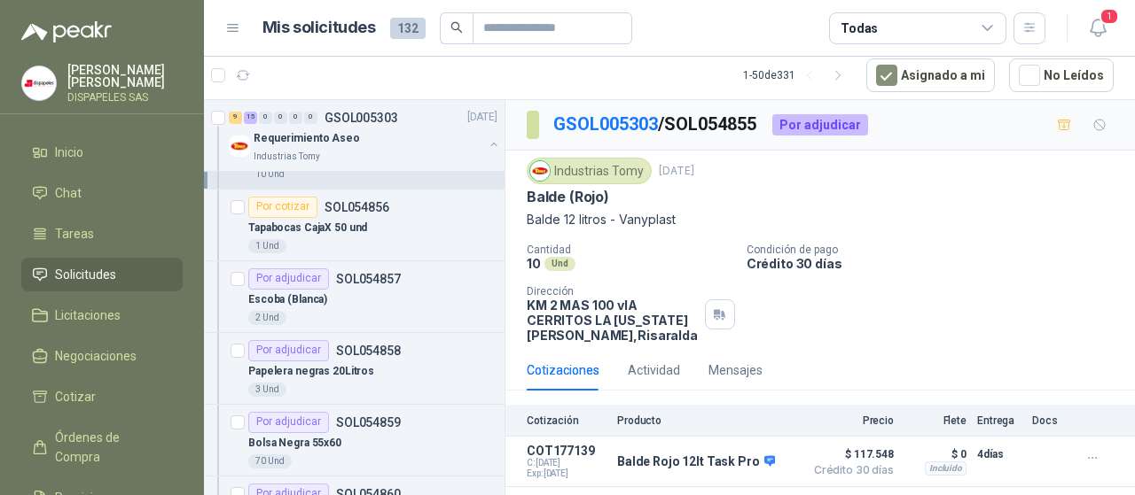
scroll to position [4603, 0]
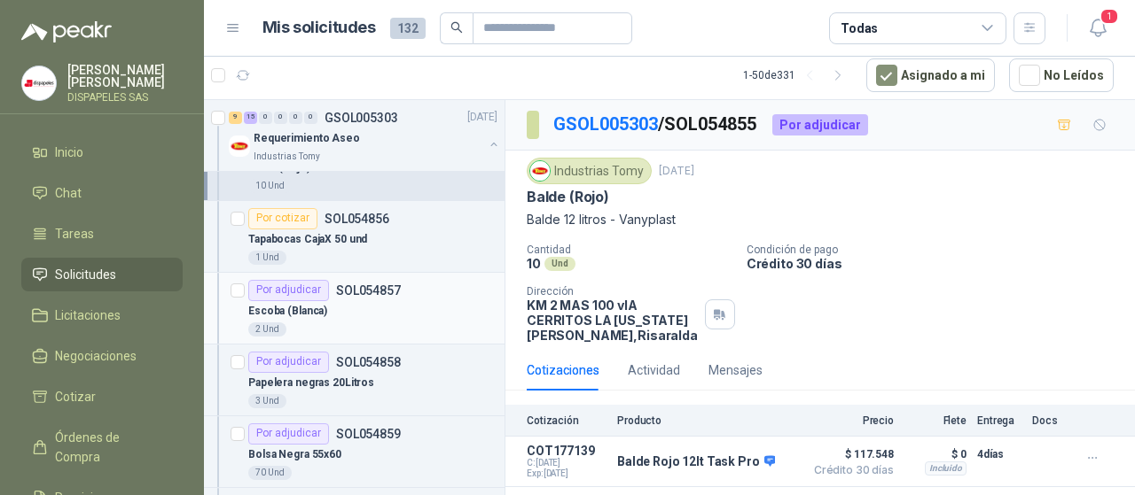
click at [288, 280] on div "Por adjudicar" at bounding box center [288, 290] width 81 height 21
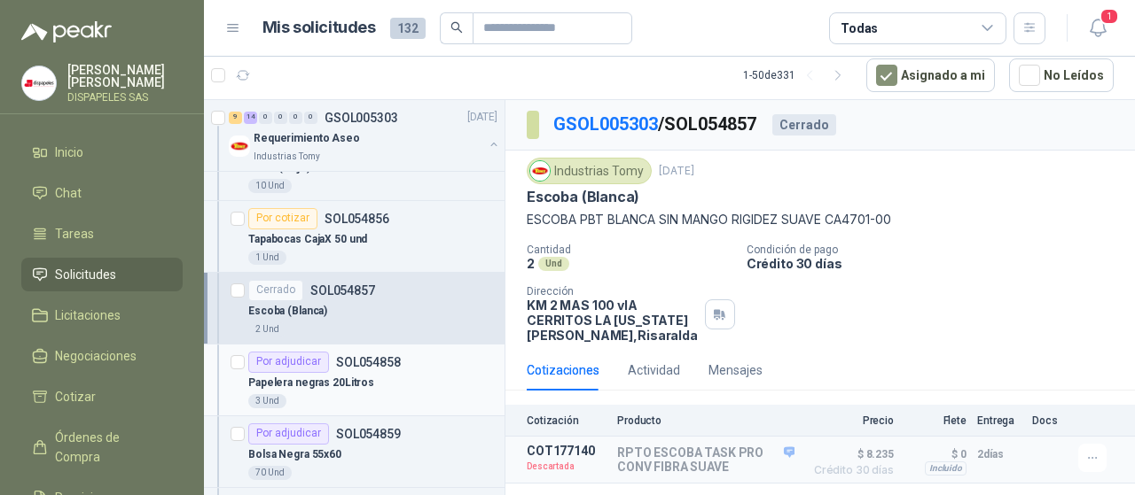
click at [292, 352] on div "Por adjudicar" at bounding box center [288, 362] width 81 height 21
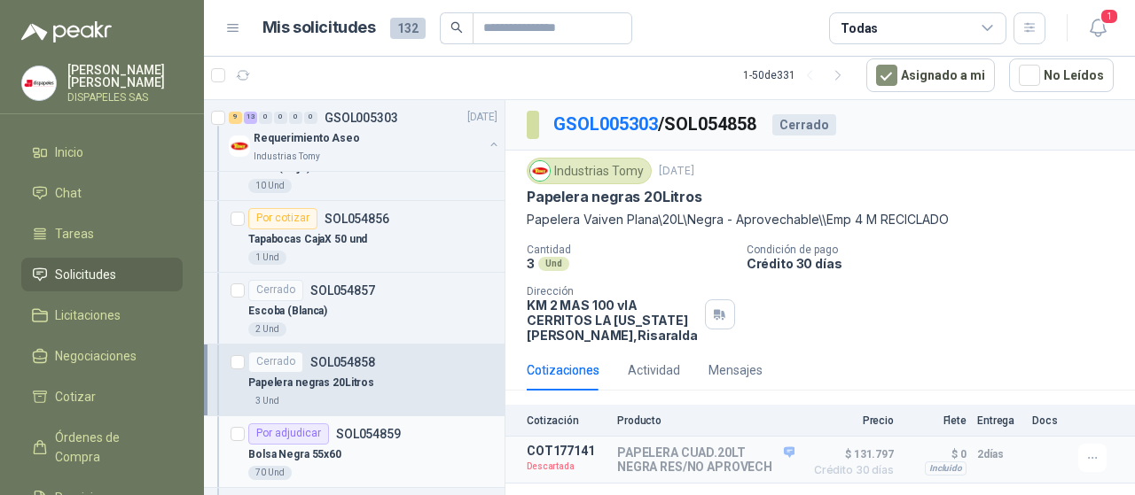
click at [287, 424] on div "Por adjudicar" at bounding box center [288, 434] width 81 height 21
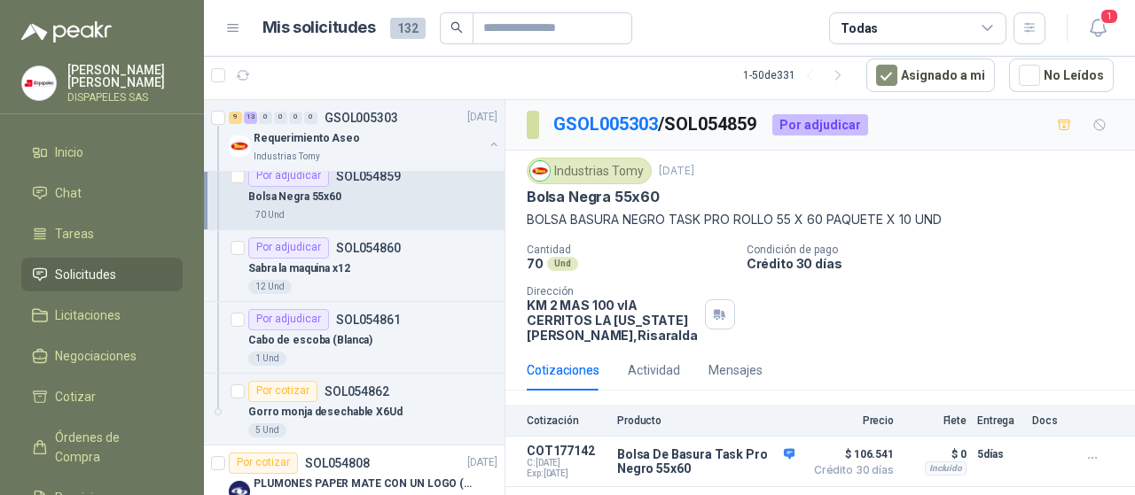
scroll to position [4848, 0]
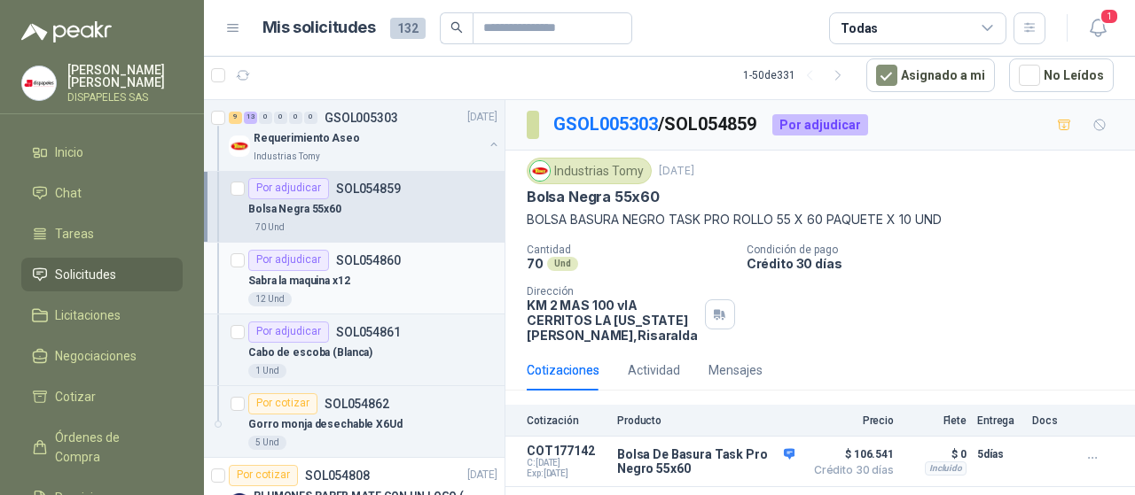
click at [313, 250] on div "Por adjudicar" at bounding box center [288, 260] width 81 height 21
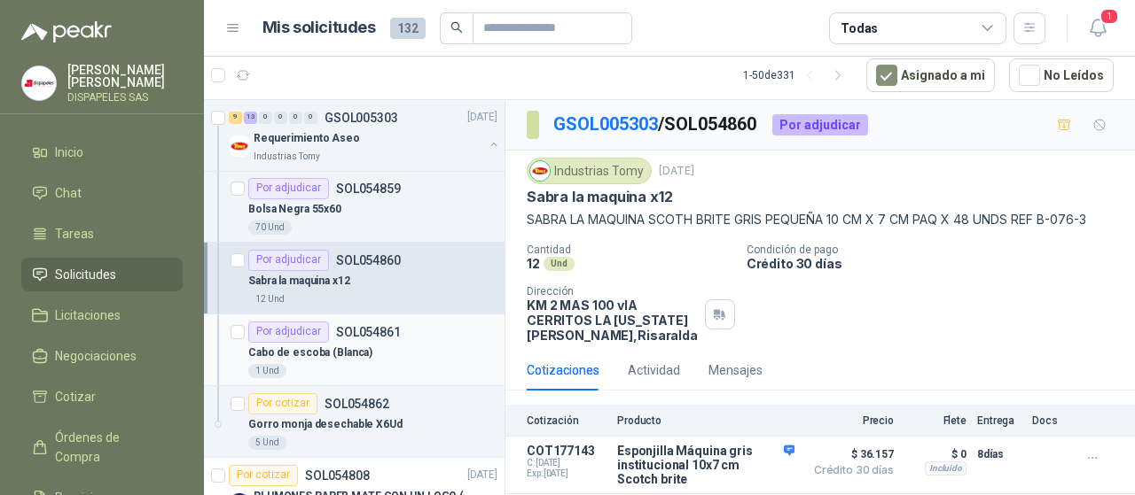
click at [299, 322] on div "Por adjudicar" at bounding box center [288, 332] width 81 height 21
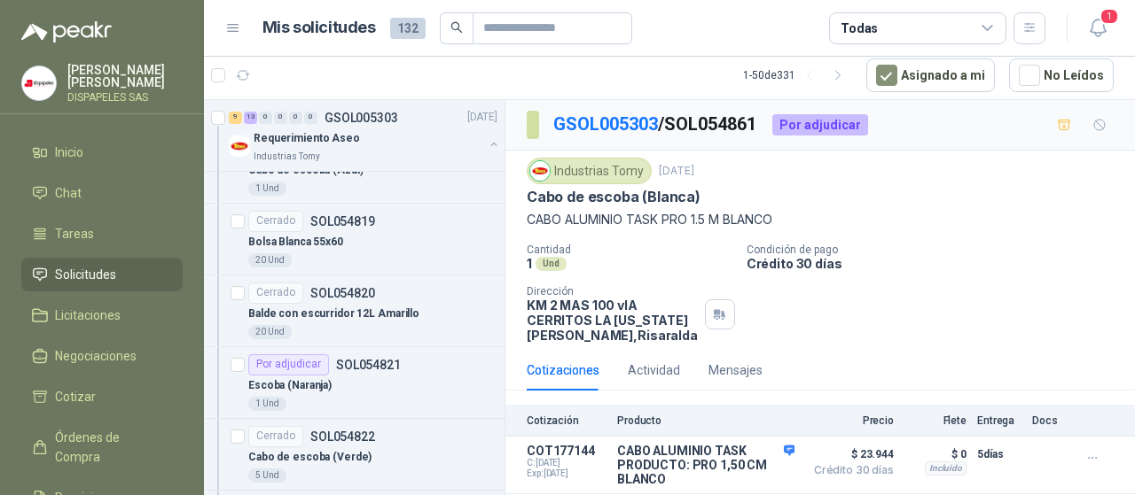
scroll to position [1687, 0]
